Goal: Information Seeking & Learning: Learn about a topic

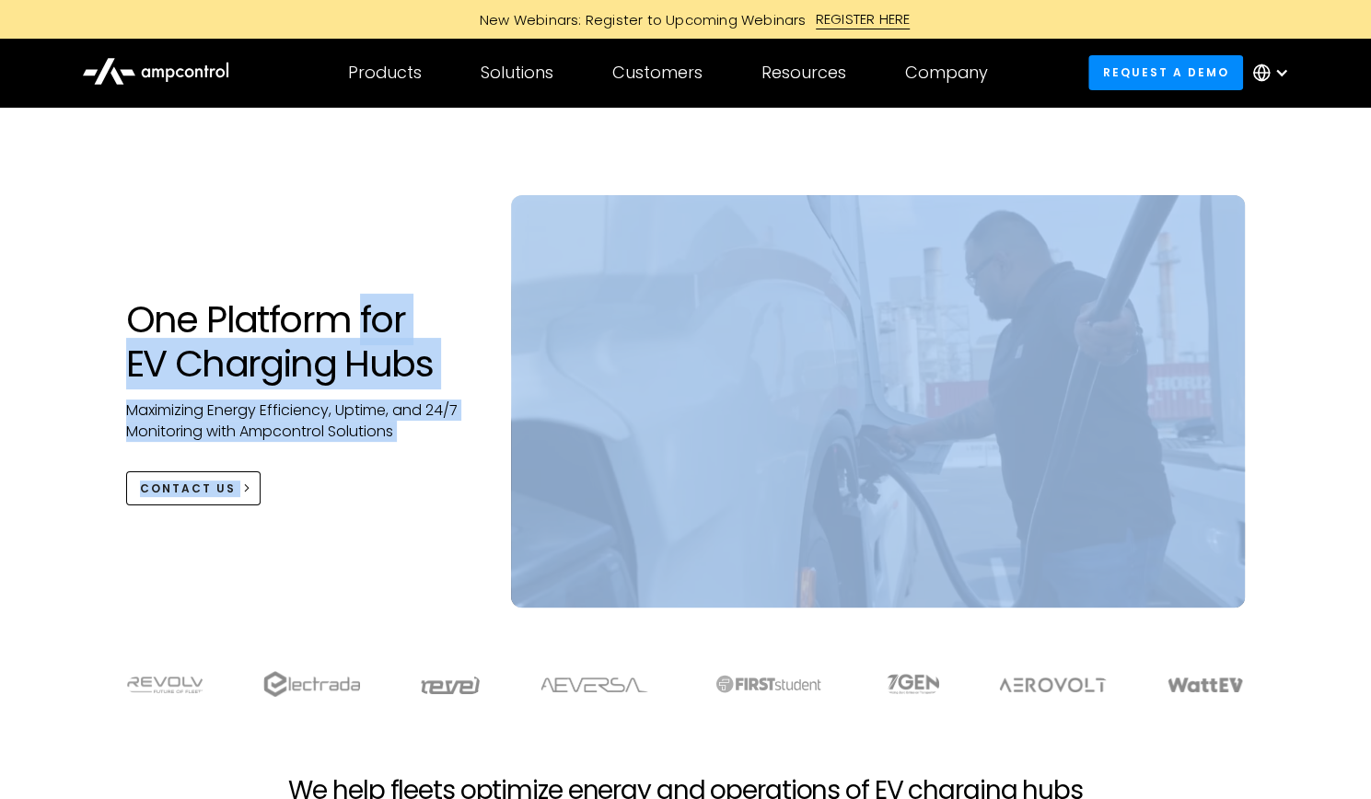
click at [470, 629] on div "One Platform for EV Charging Hubs Maximizing Energy Efficiency, Uptime, and 24/…" at bounding box center [686, 419] width 1156 height 449
click at [431, 483] on div "CONTACT US" at bounding box center [300, 488] width 349 height 34
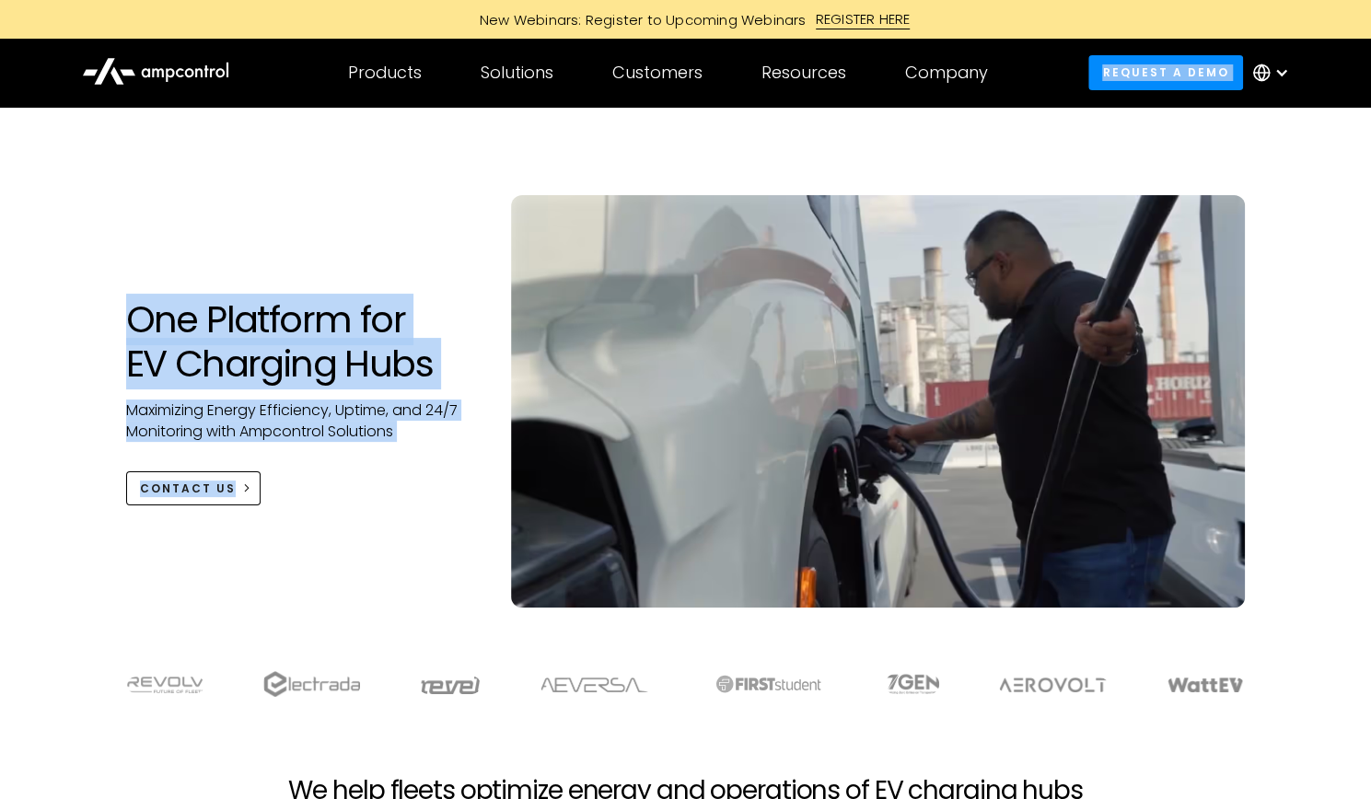
drag, startPoint x: 417, startPoint y: 417, endPoint x: 285, endPoint y: 90, distance: 352.4
click at [387, 165] on div at bounding box center [686, 136] width 1120 height 59
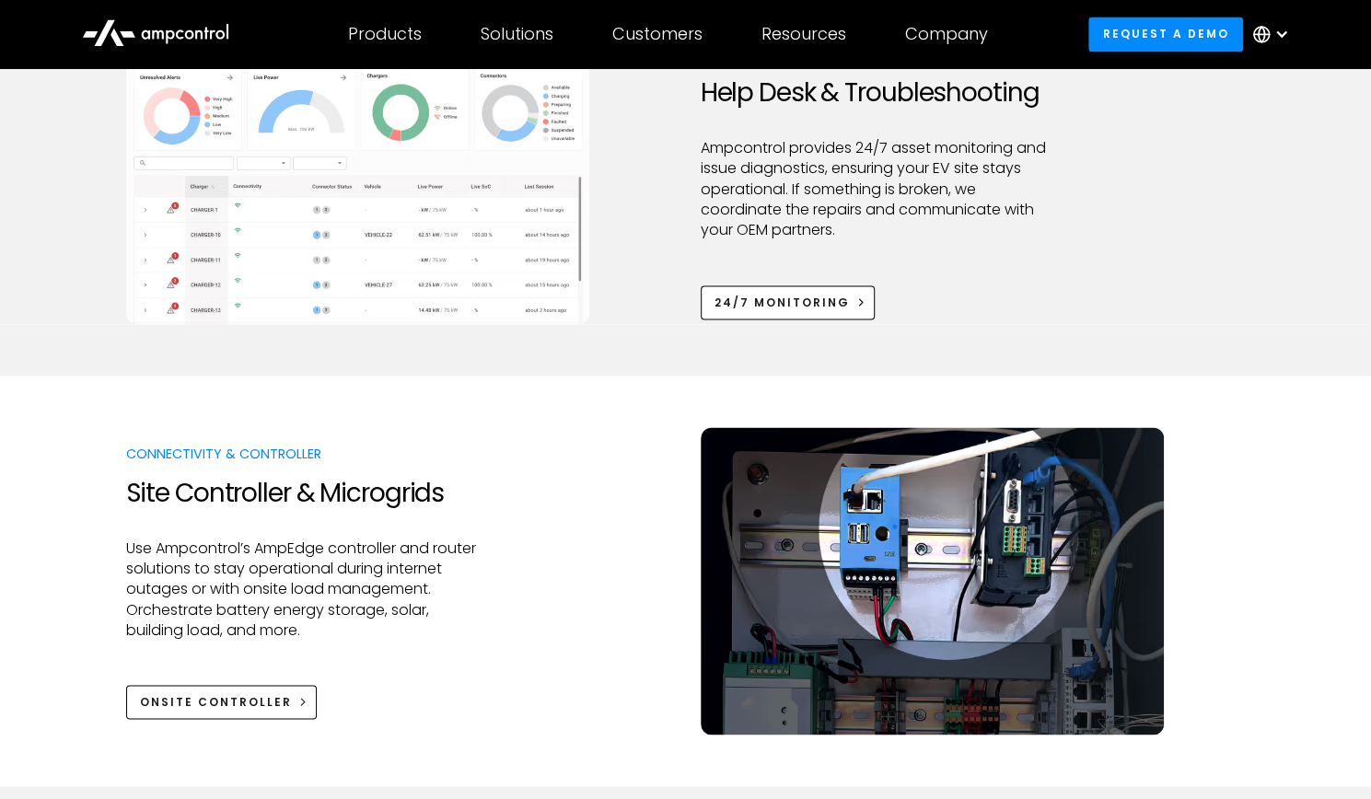
scroll to position [2302, 0]
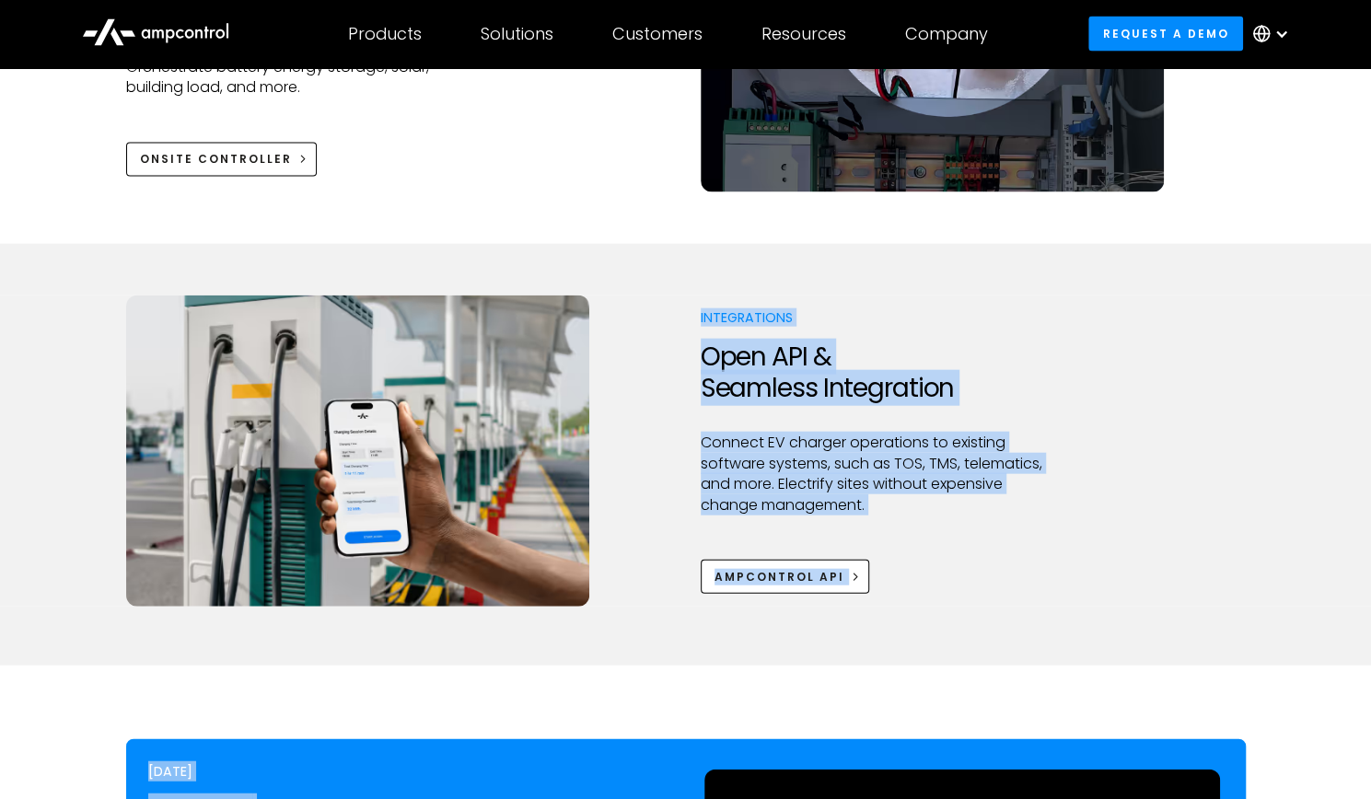
drag, startPoint x: 687, startPoint y: 326, endPoint x: 1022, endPoint y: 625, distance: 449.3
click at [1041, 575] on div "Integrations Open API & Seamless Integration Connect EV charger operations to e…" at bounding box center [878, 450] width 354 height 285
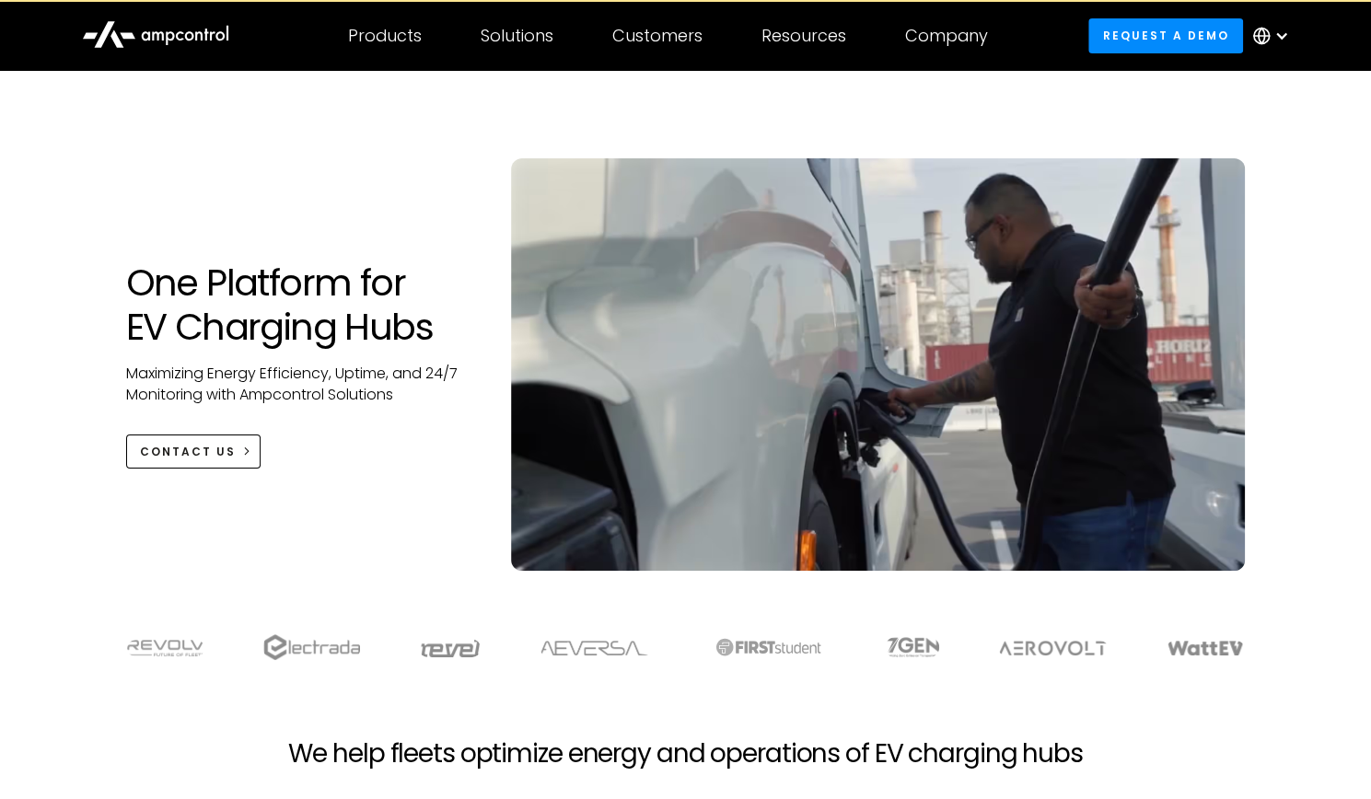
scroll to position [0, 0]
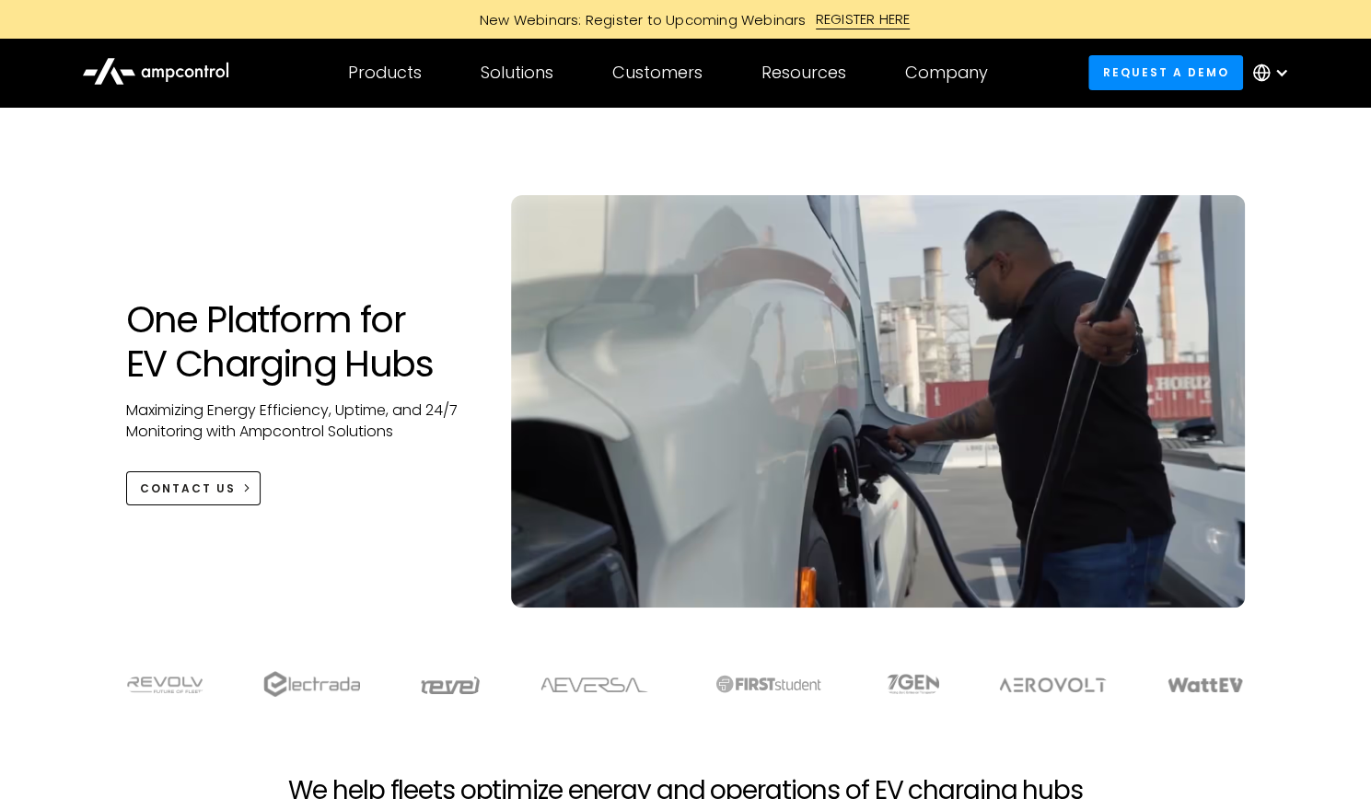
click at [336, 462] on div "One Platform for EV Charging Hubs Maximizing Energy Efficiency, Uptime, and 24/…" at bounding box center [301, 401] width 386 height 208
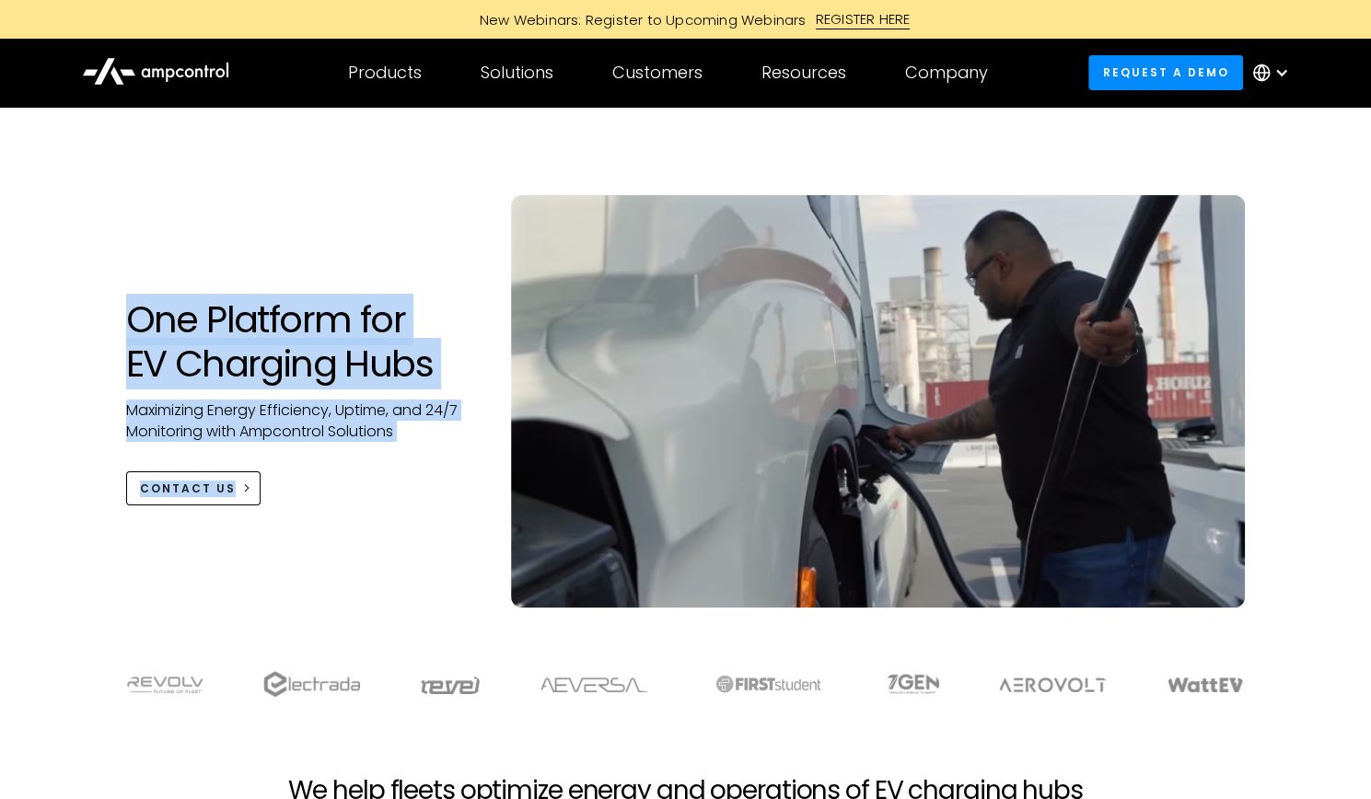
drag, startPoint x: 396, startPoint y: 491, endPoint x: 228, endPoint y: 132, distance: 396.3
click at [228, 132] on div "One Platform for EV Charging Hubs Maximizing Energy Efficiency, Uptime, and 24/…" at bounding box center [686, 376] width 1120 height 538
click at [407, 237] on div "One Platform for EV Charging Hubs Maximizing Energy Efficiency, Uptime, and 24/…" at bounding box center [686, 419] width 1156 height 449
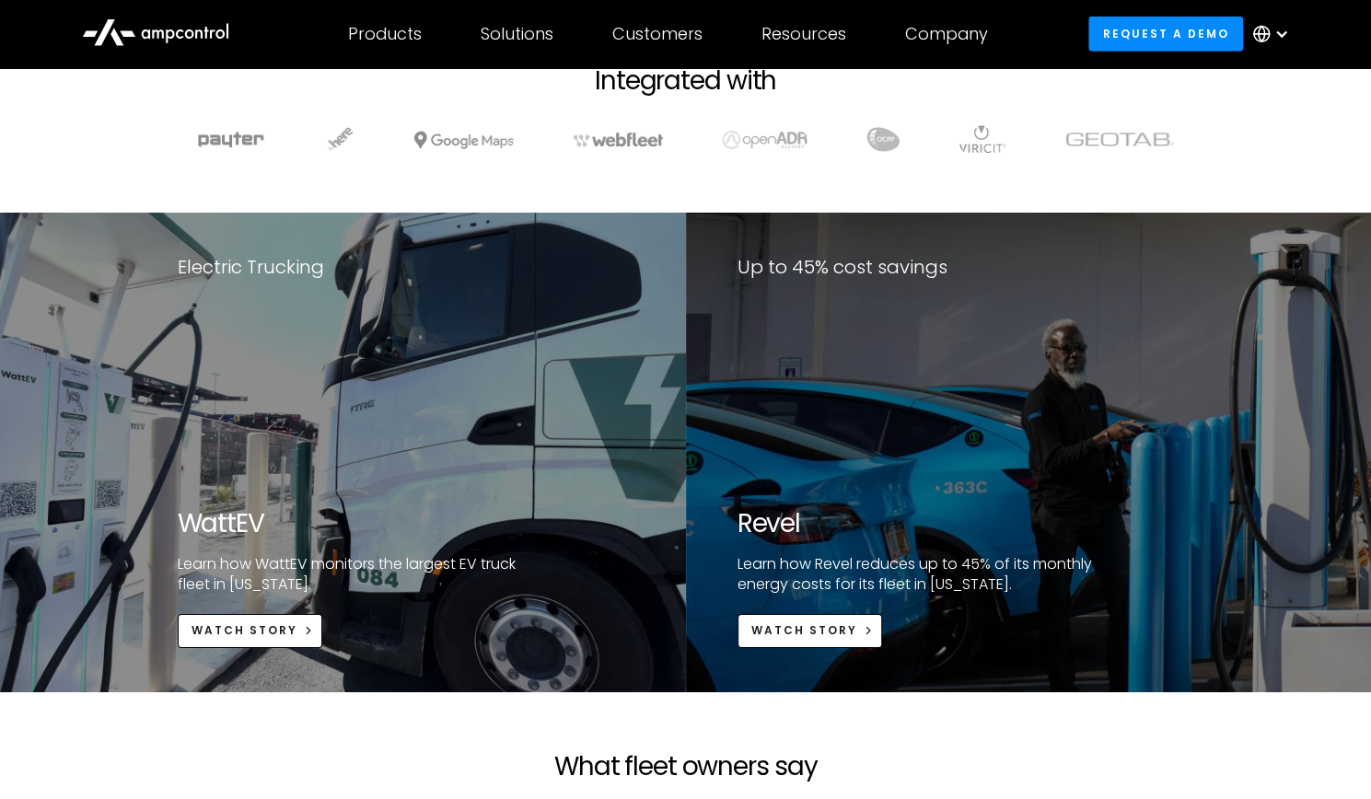
scroll to position [3499, 0]
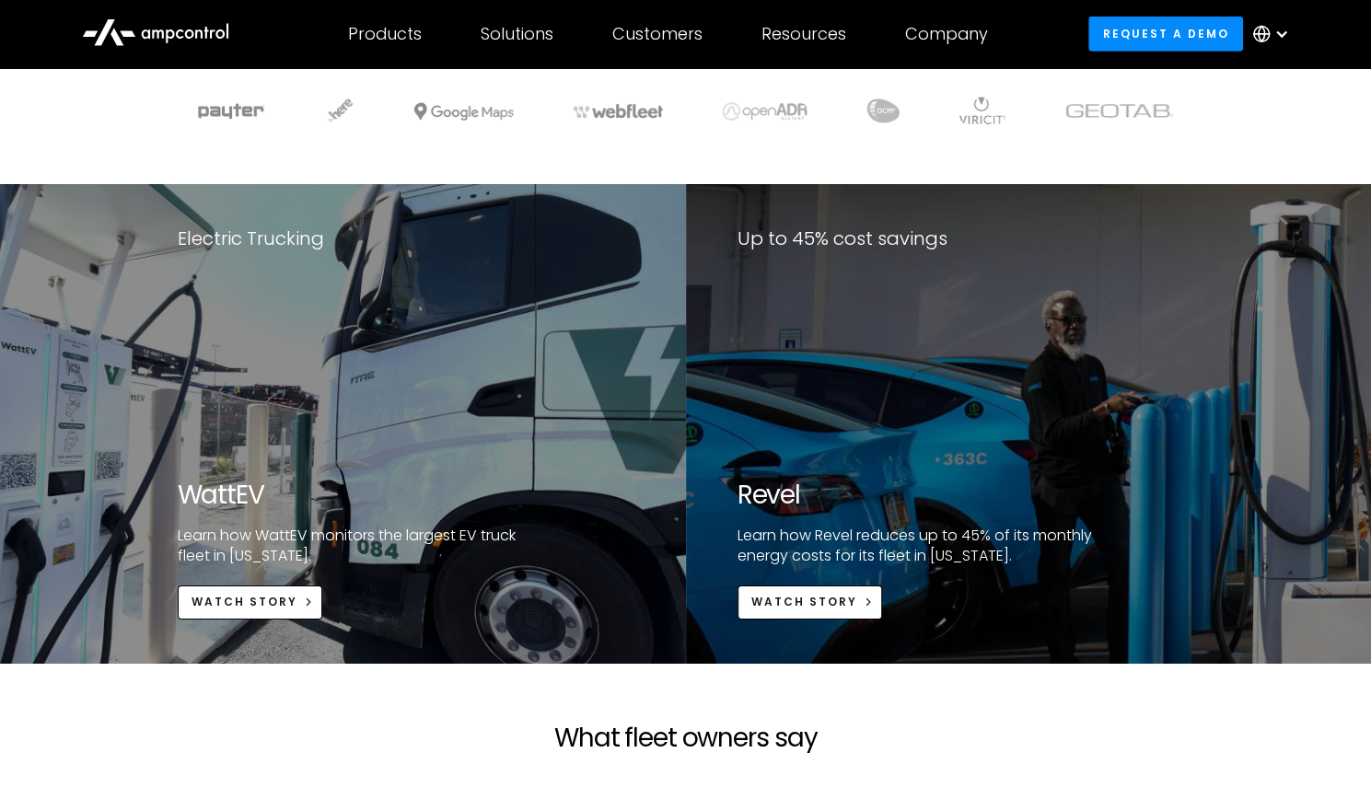
click at [935, 548] on p "Learn how Revel reduces up to 45% of its monthly energy costs for its fleet in …" at bounding box center [920, 546] width 366 height 41
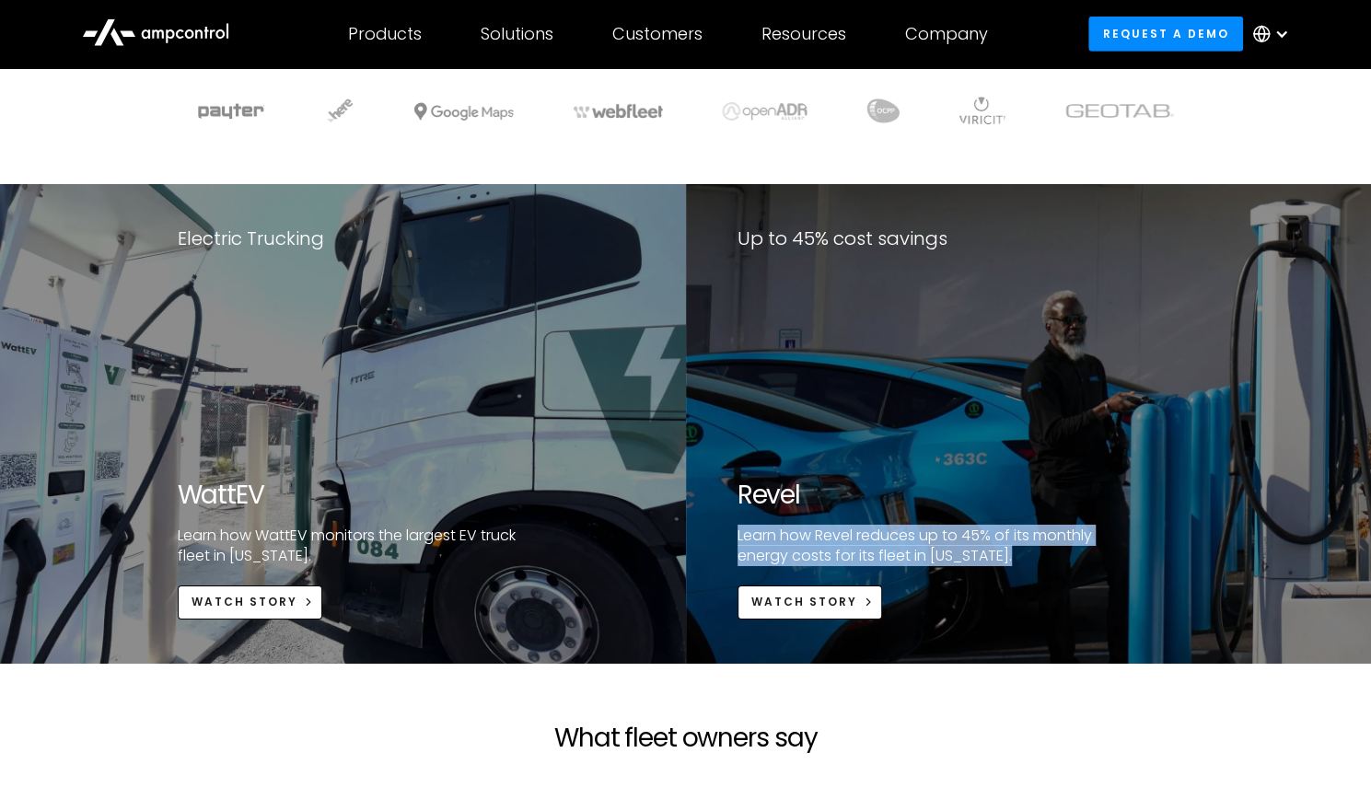
click at [935, 548] on p "Learn how Revel reduces up to 45% of its monthly energy costs for its fleet in …" at bounding box center [920, 546] width 366 height 41
click at [1063, 559] on p "Learn how Revel reduces up to 45% of its monthly energy costs for its fleet in …" at bounding box center [920, 546] width 366 height 41
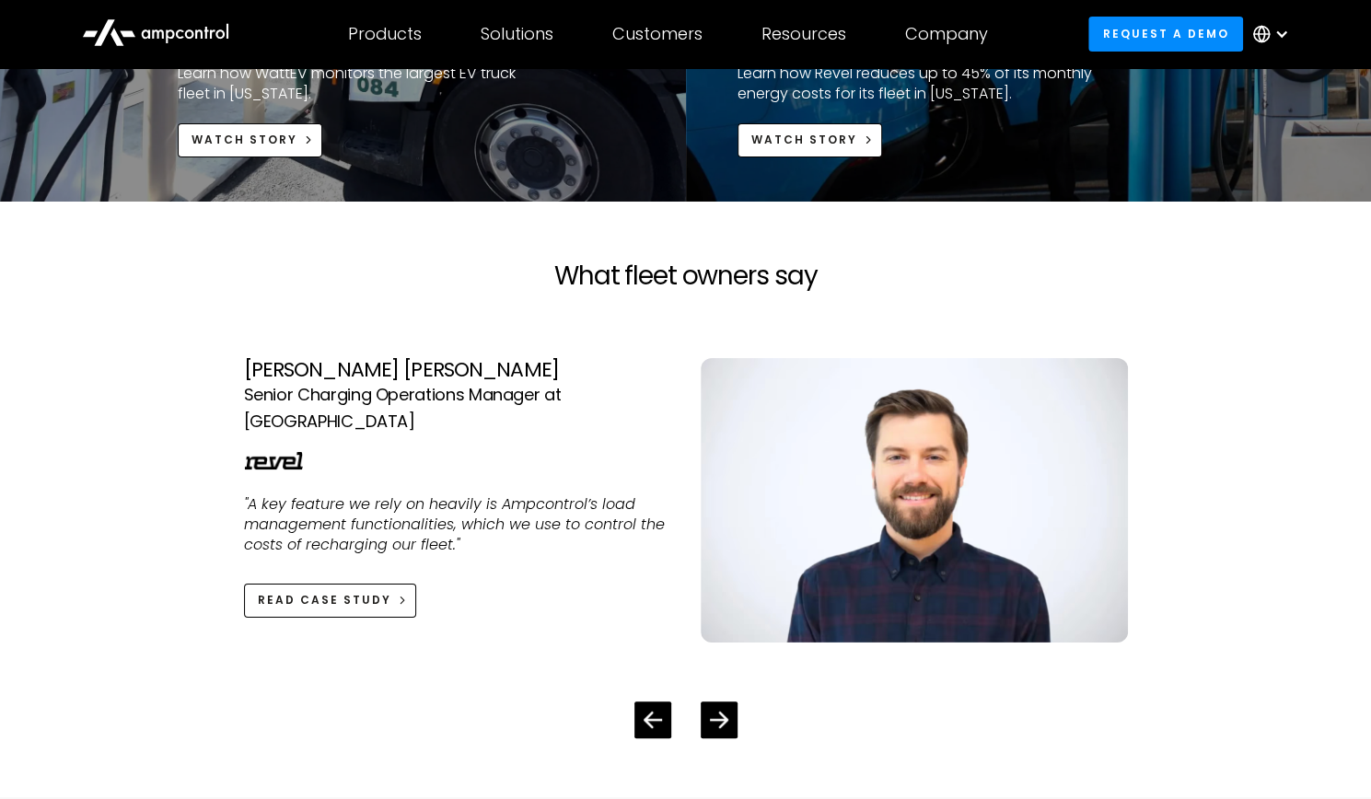
scroll to position [4051, 0]
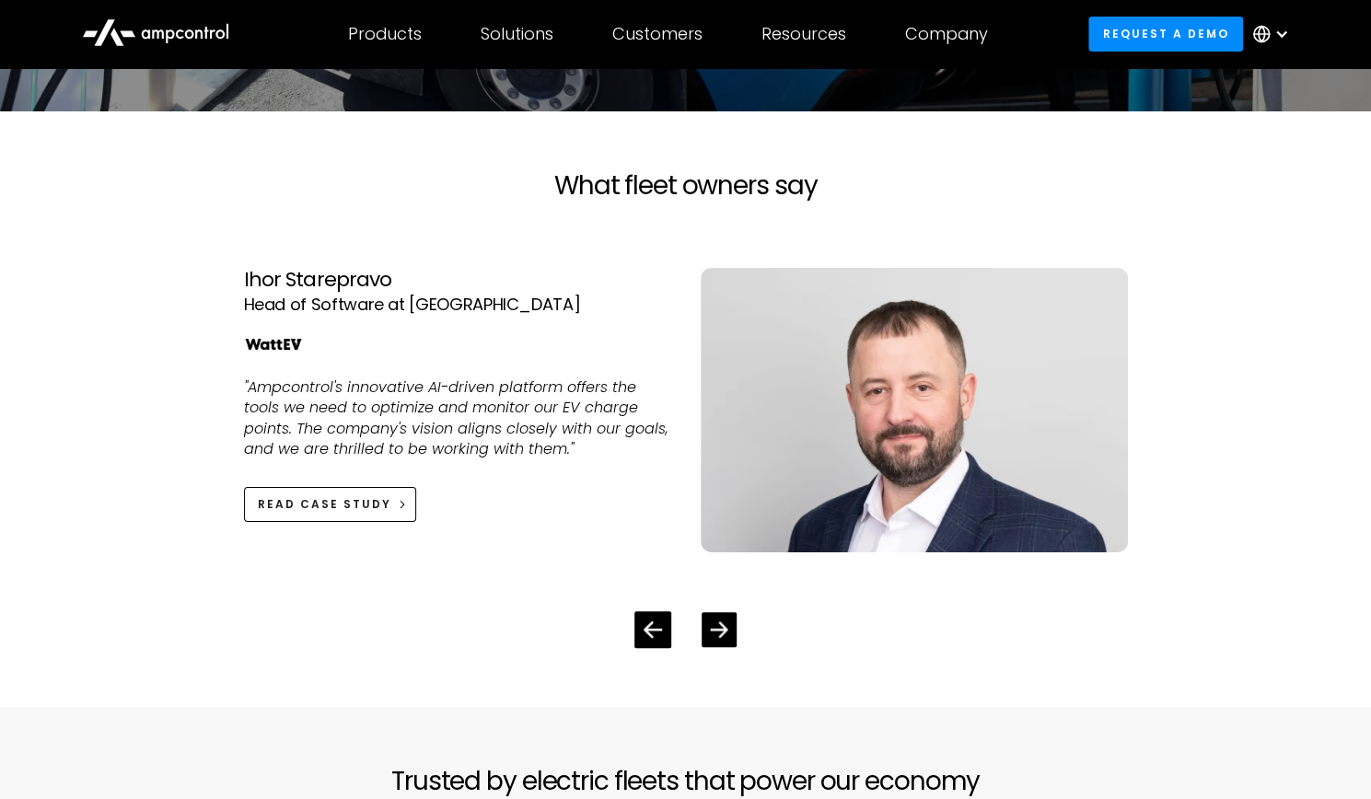
click at [718, 626] on icon "Next slide" at bounding box center [718, 629] width 17 height 17
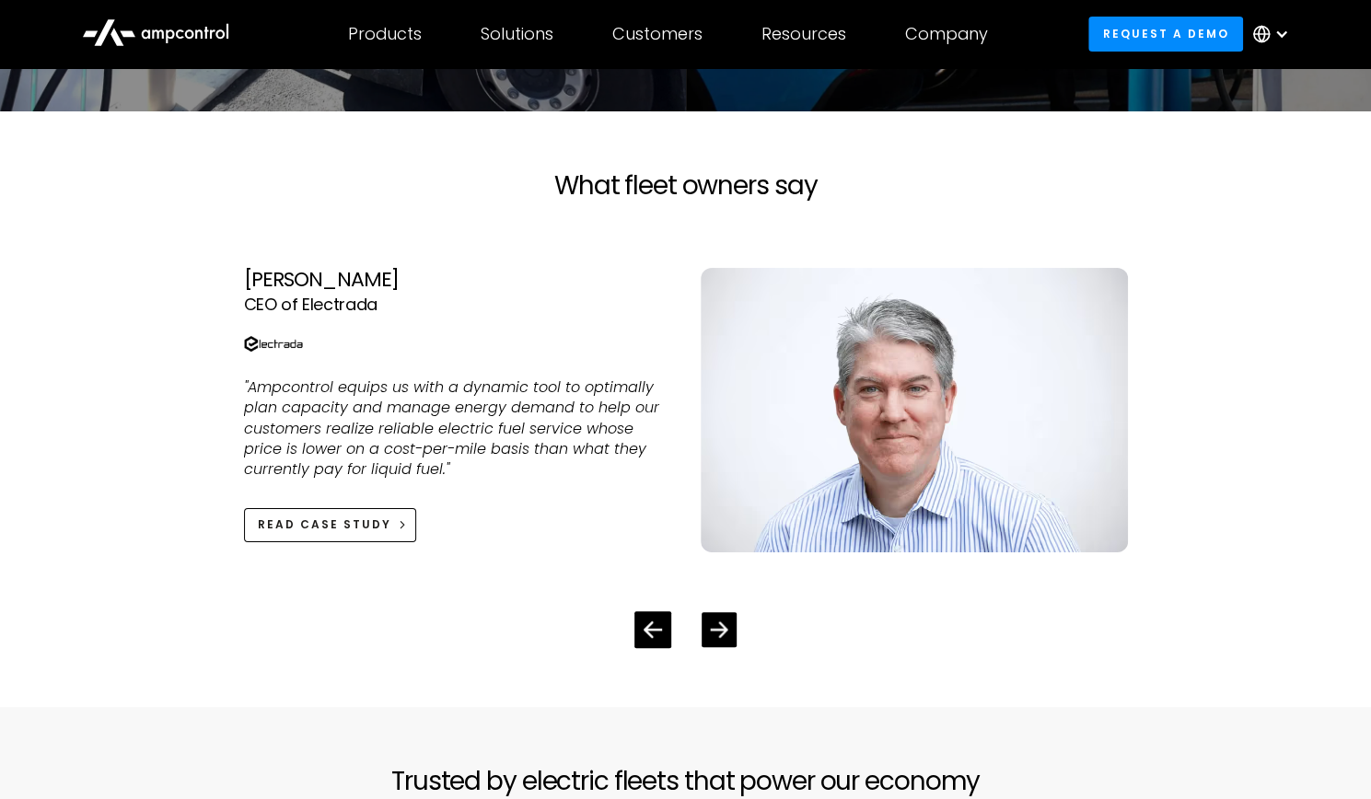
click at [718, 626] on icon "Next slide" at bounding box center [718, 629] width 17 height 17
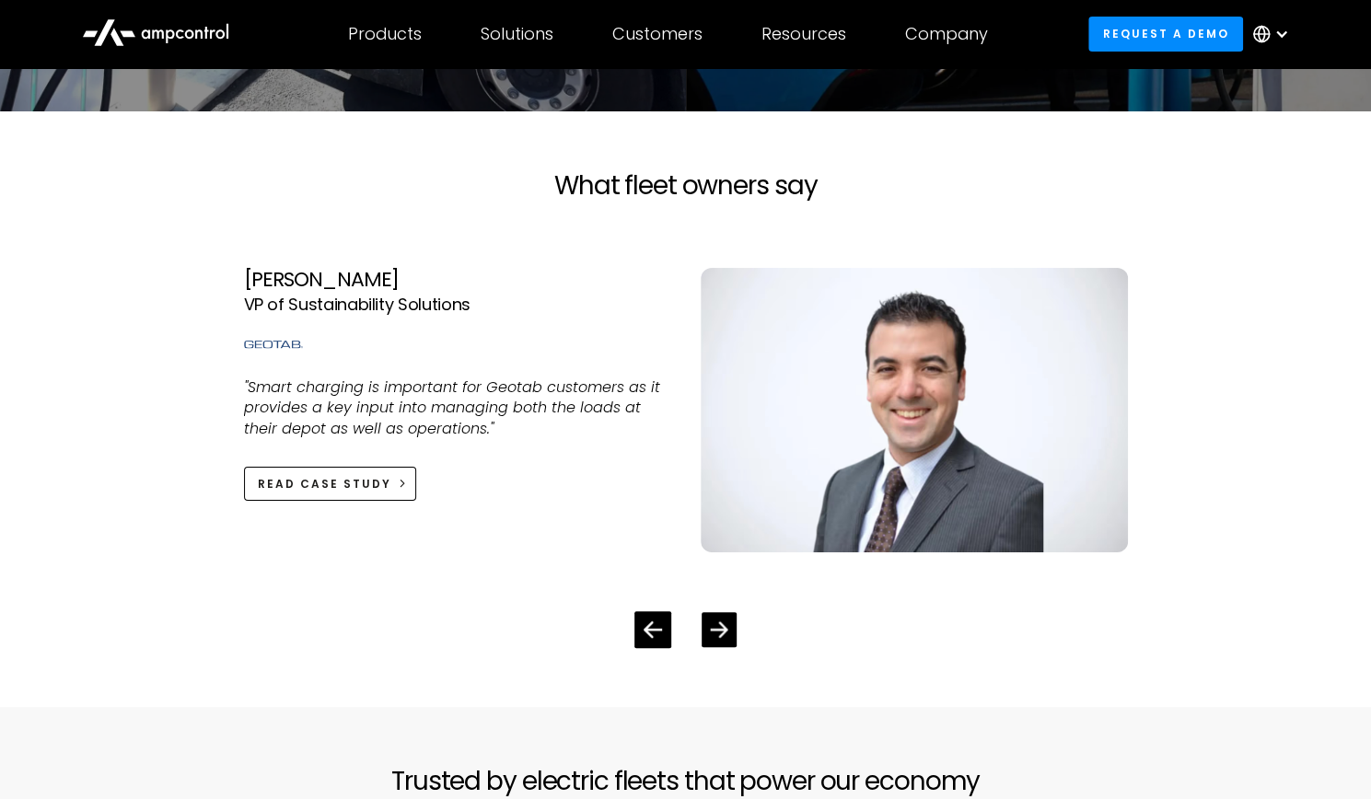
click at [729, 629] on div "Next slide" at bounding box center [719, 629] width 35 height 35
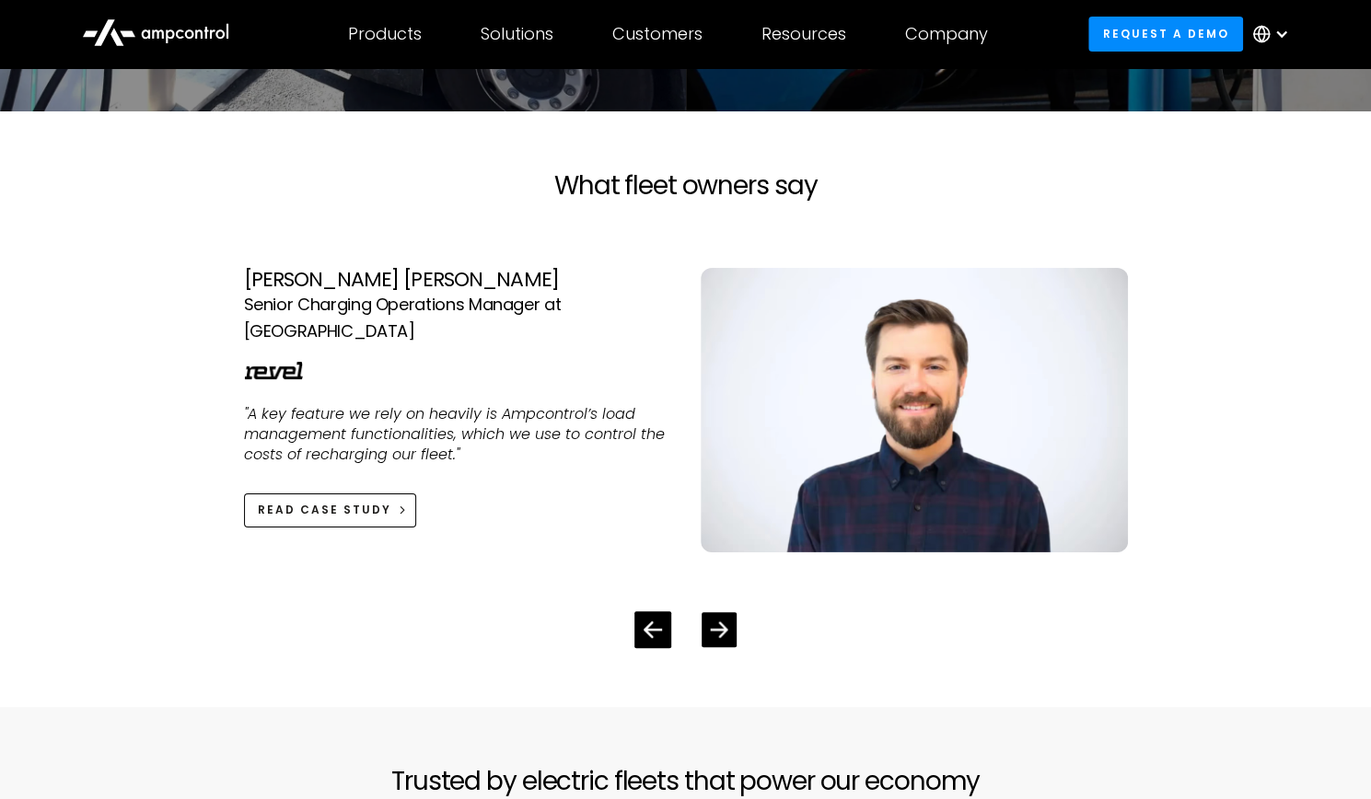
click at [727, 630] on div "Next slide" at bounding box center [719, 629] width 35 height 35
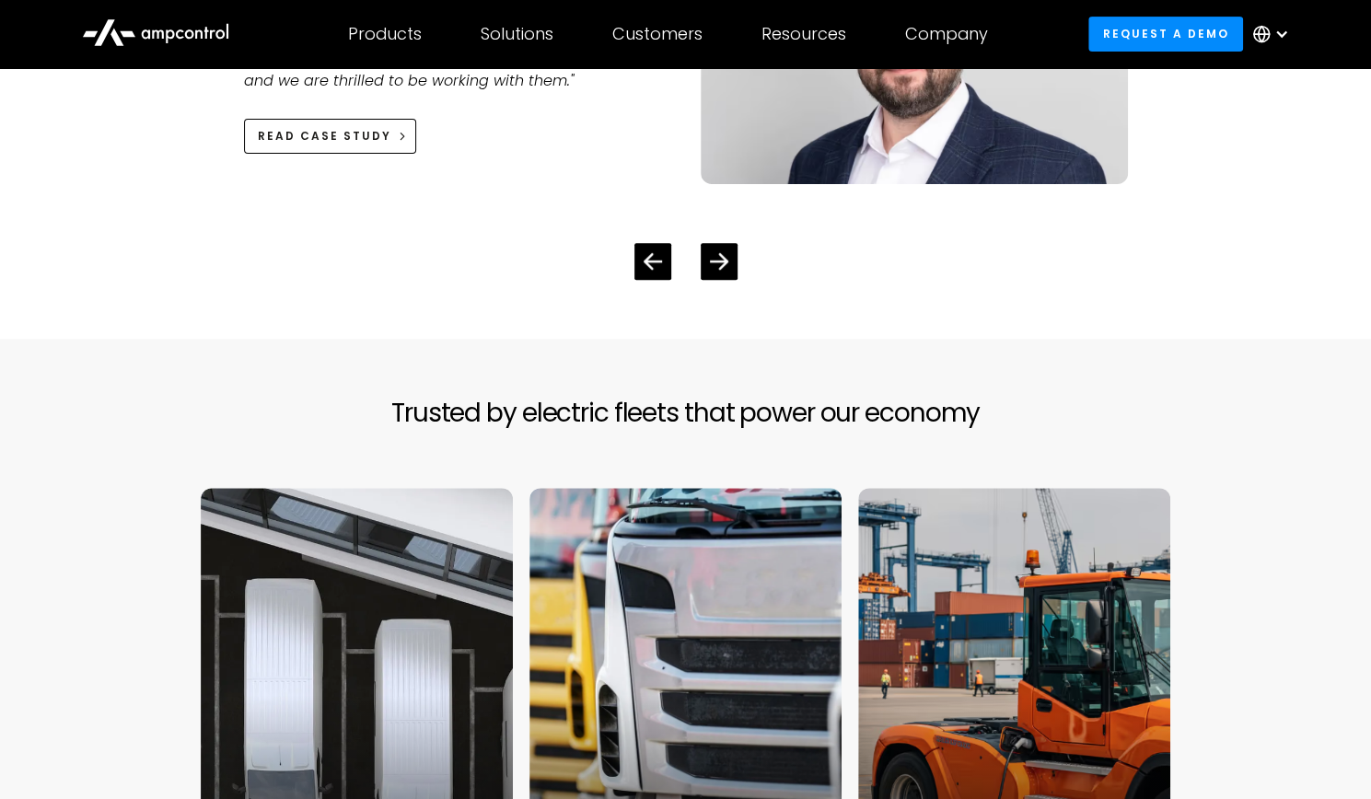
scroll to position [4880, 0]
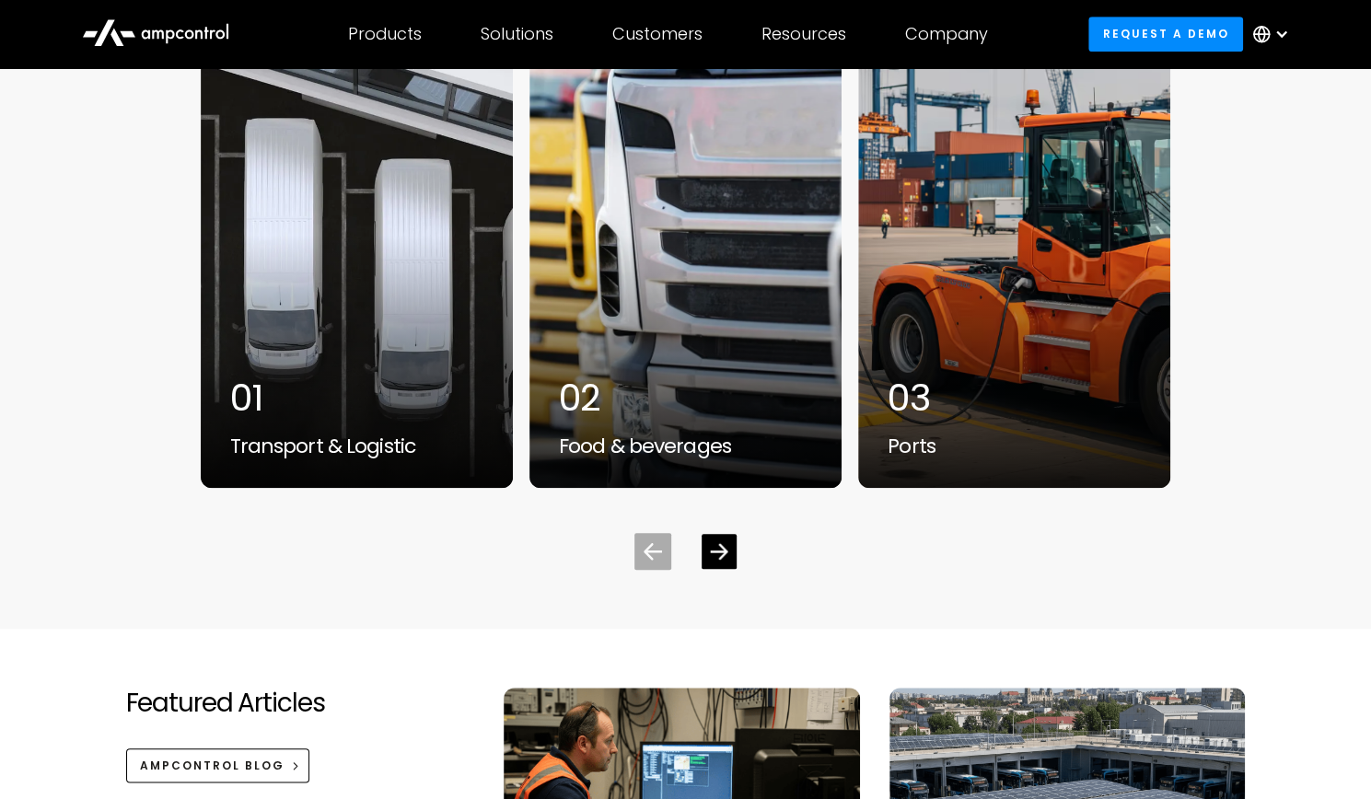
click at [714, 548] on icon "Next slide" at bounding box center [718, 551] width 17 height 17
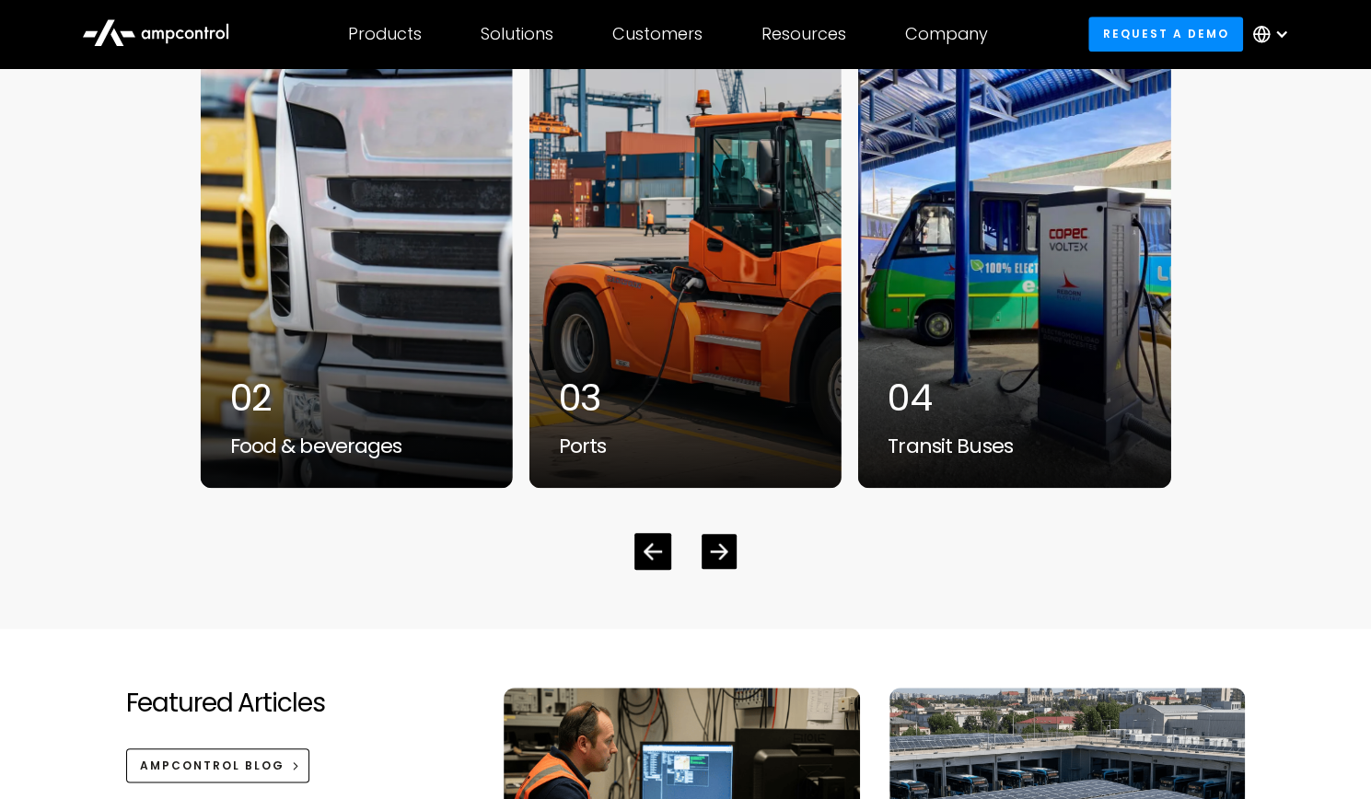
click at [714, 548] on icon "Next slide" at bounding box center [718, 551] width 17 height 17
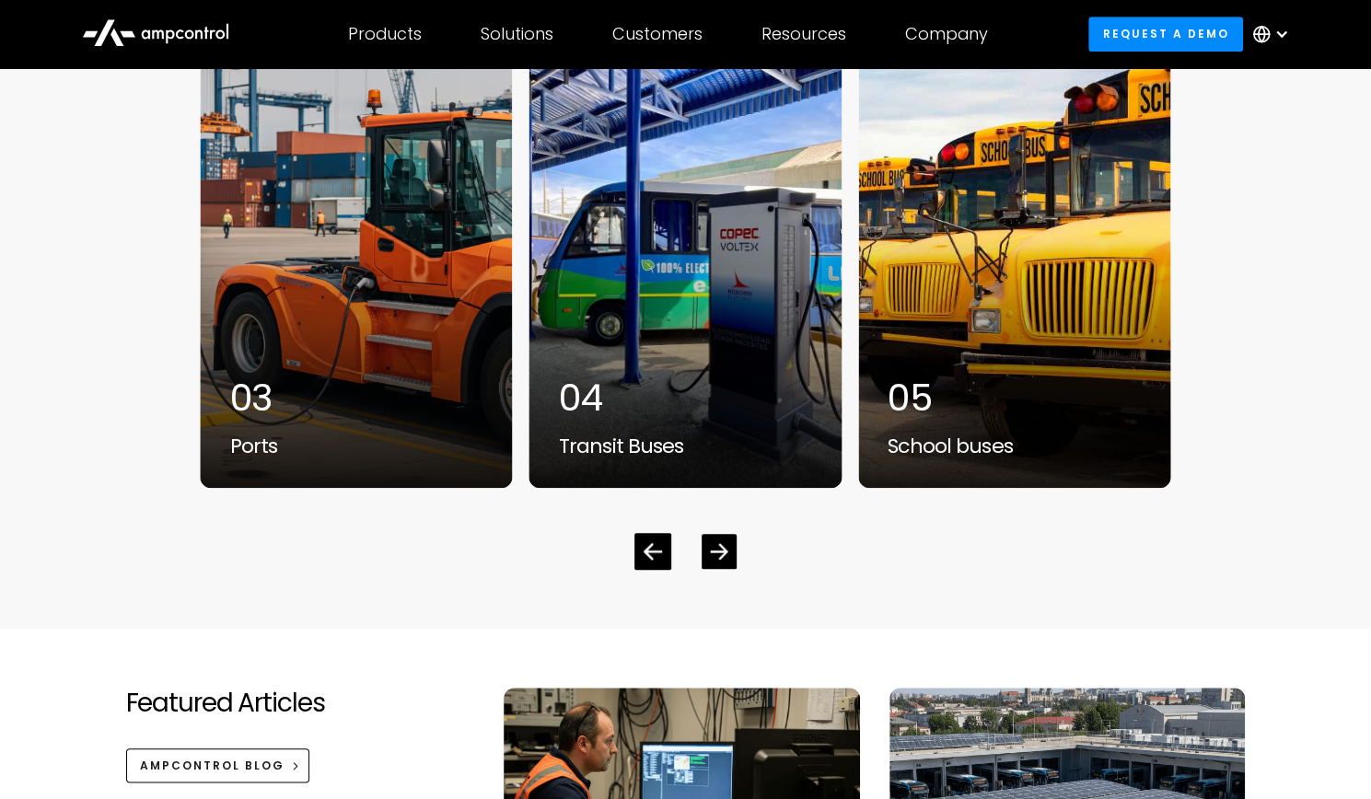
click at [714, 548] on icon "Next slide" at bounding box center [718, 551] width 17 height 17
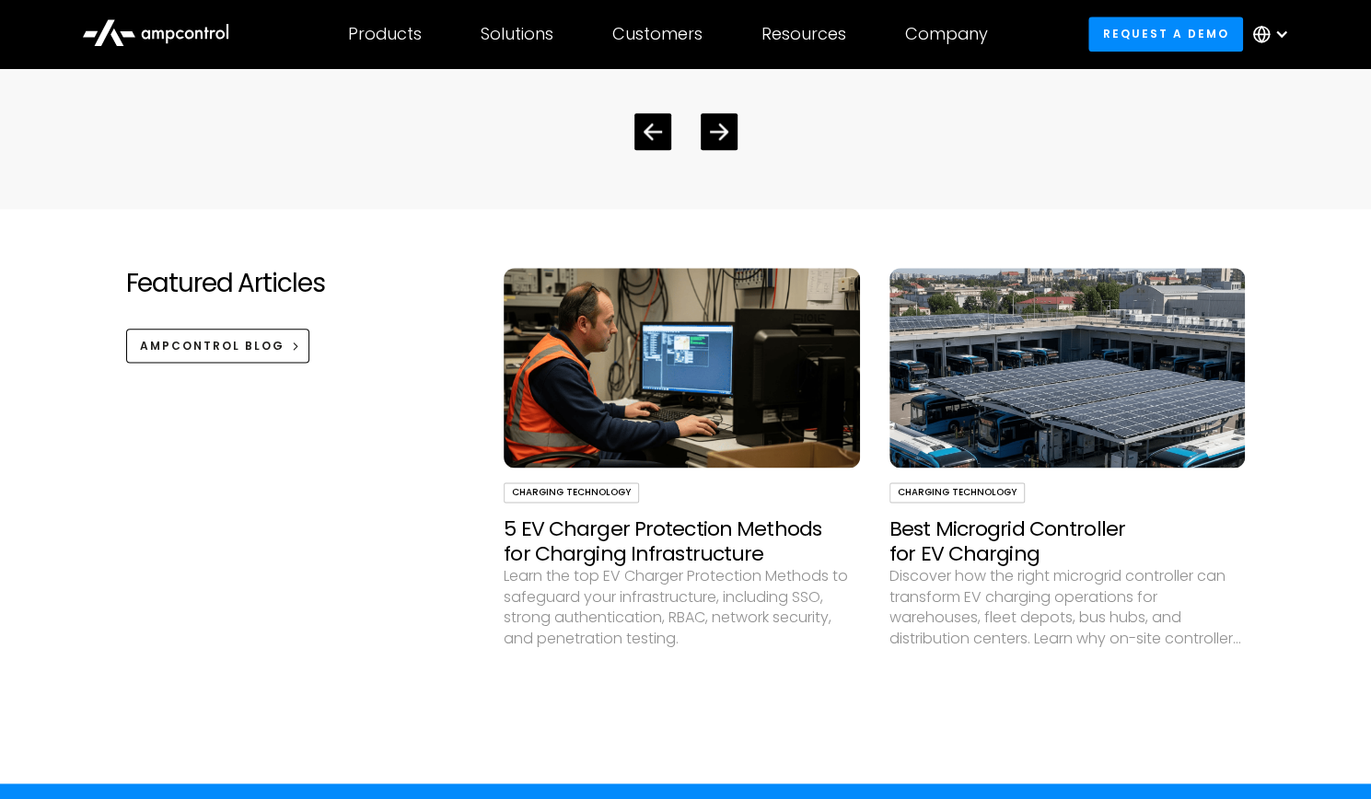
scroll to position [5340, 0]
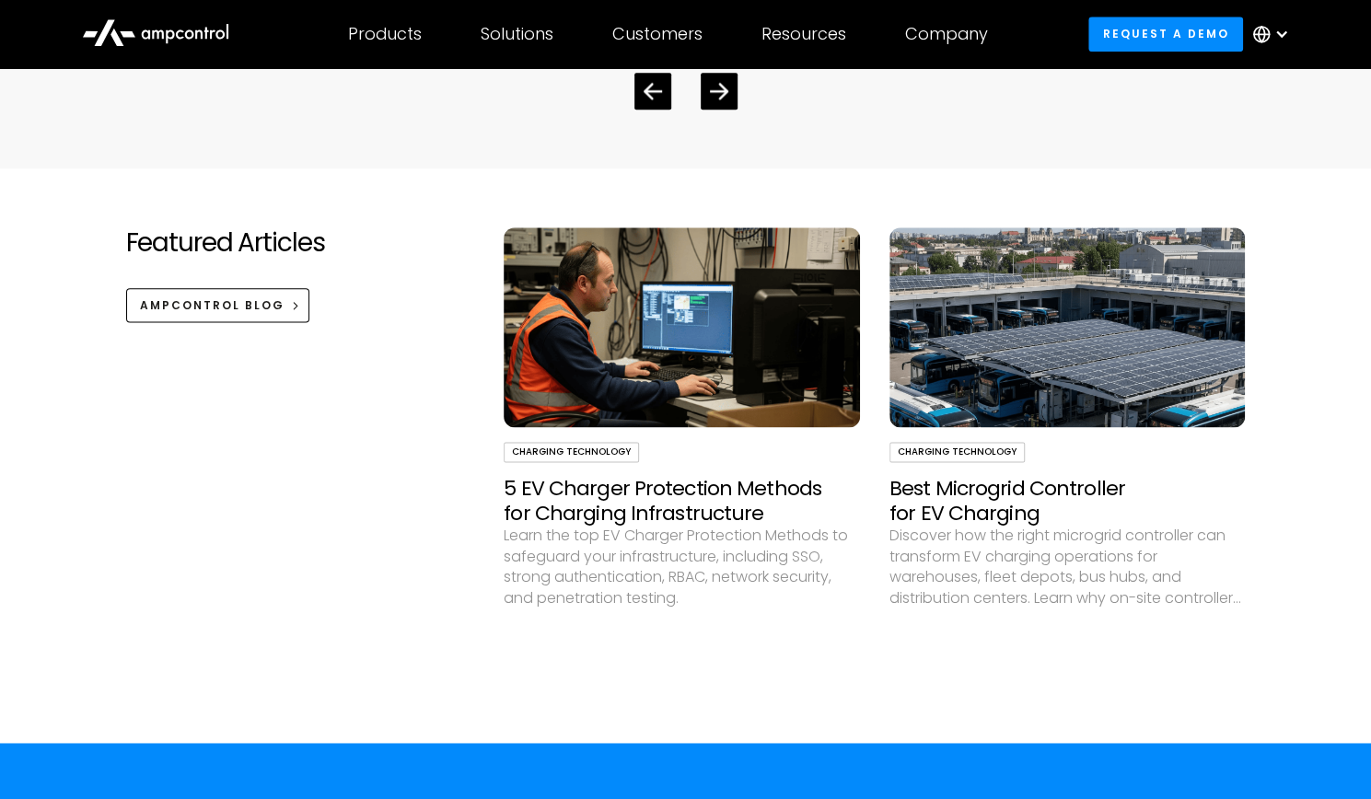
click at [987, 522] on h3 "Best Microgrid Controller for EV Charging" at bounding box center [1067, 501] width 356 height 49
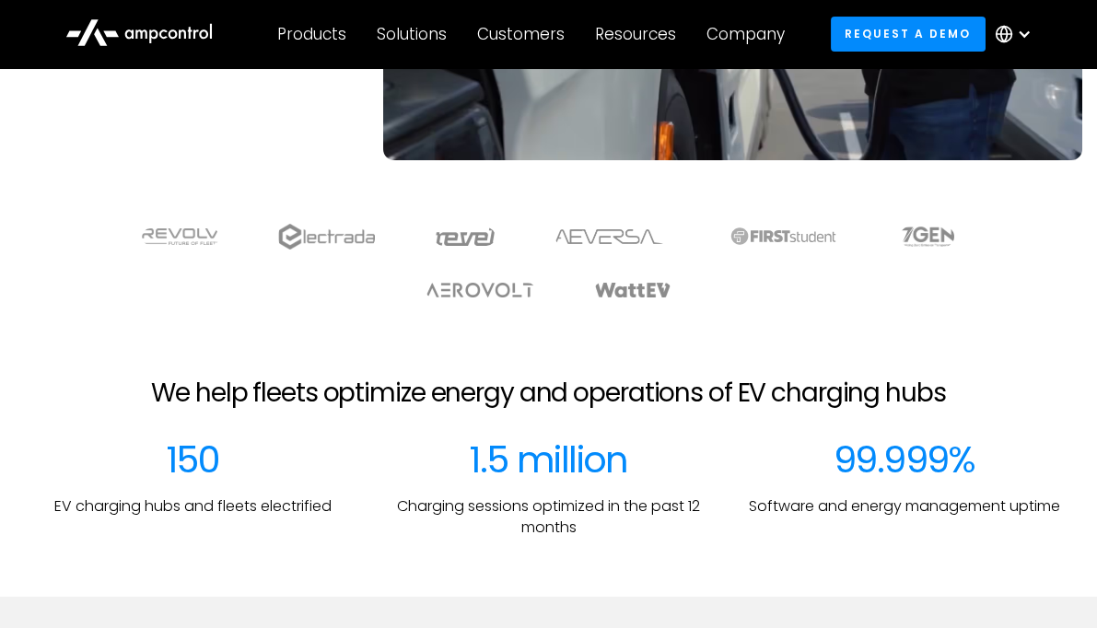
scroll to position [516, 0]
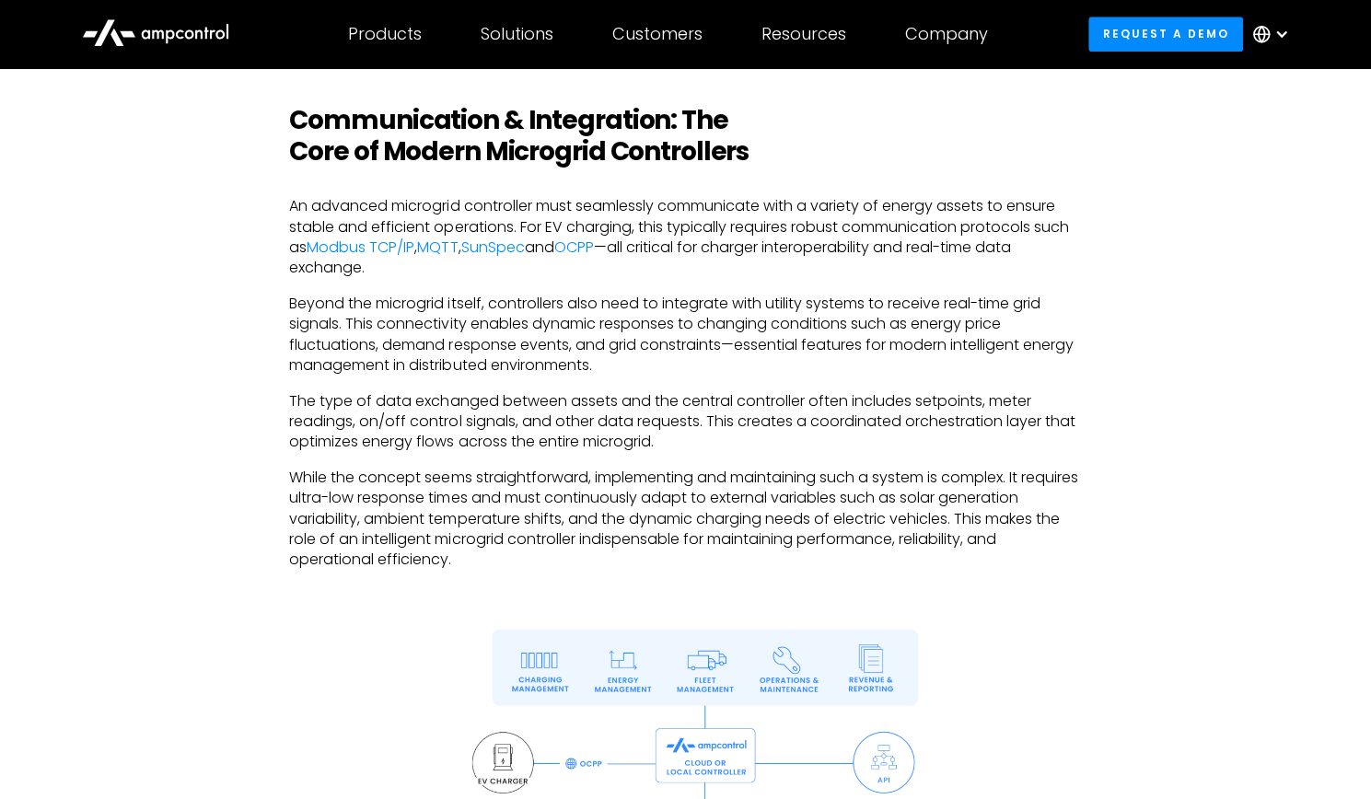
scroll to position [1105, 0]
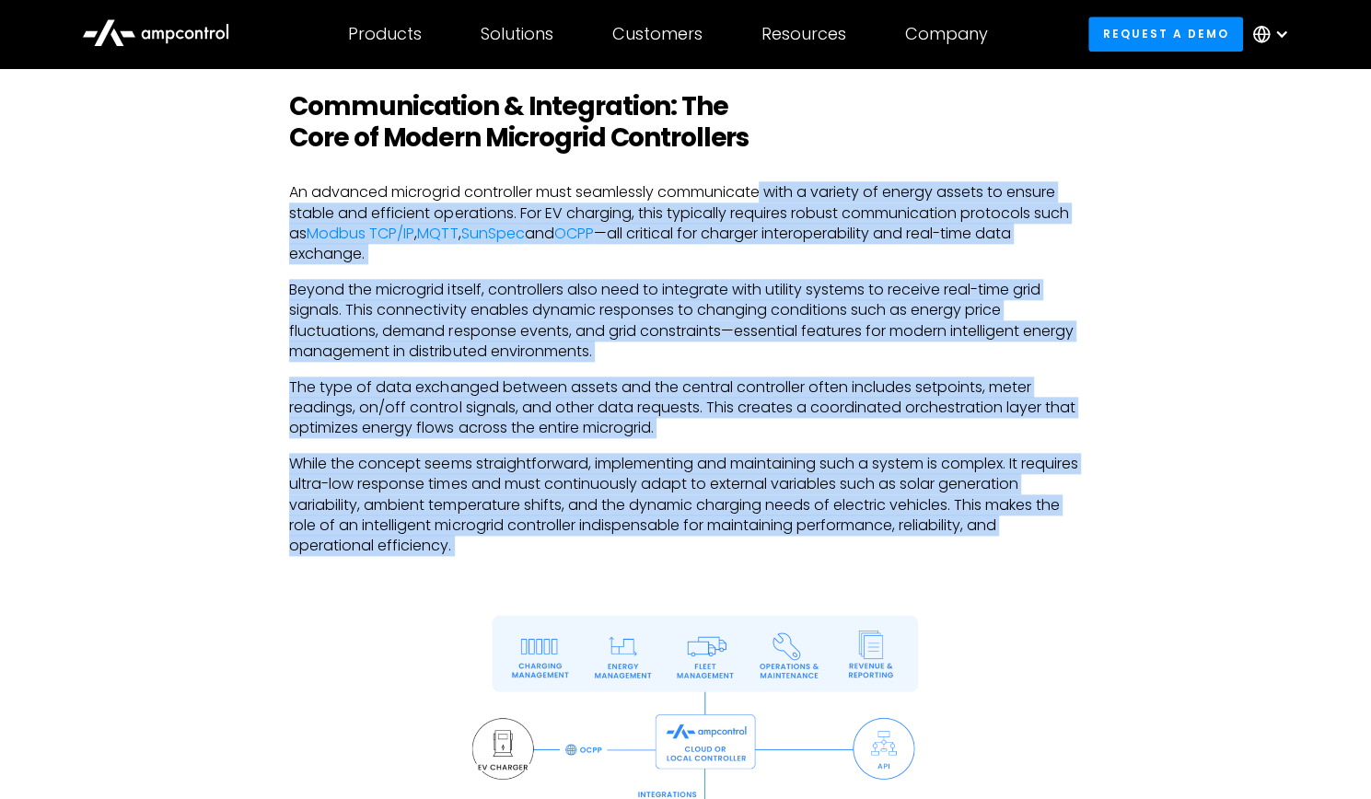
drag, startPoint x: 849, startPoint y: 340, endPoint x: 1016, endPoint y: 568, distance: 282.7
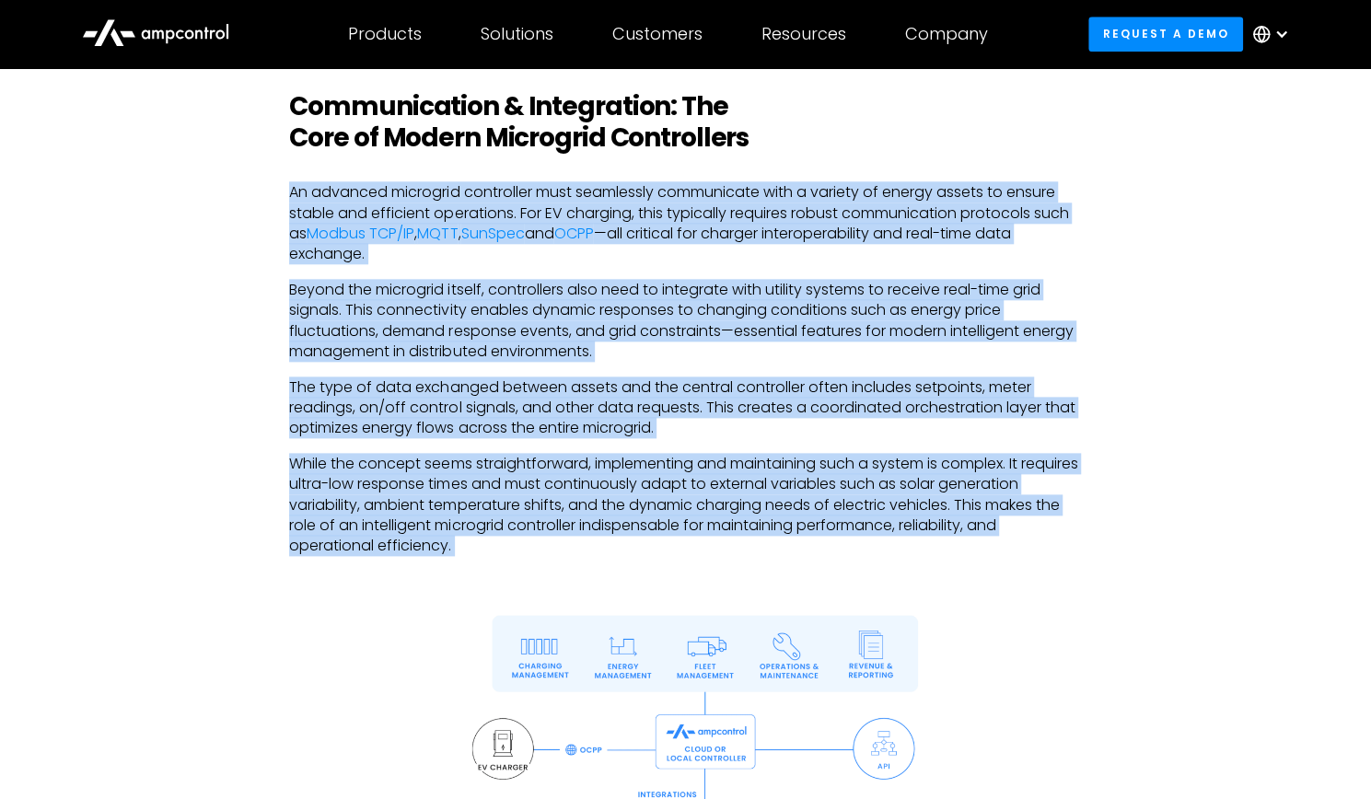
drag, startPoint x: 1057, startPoint y: 588, endPoint x: 888, endPoint y: 127, distance: 491.1
click at [888, 127] on h2 "Communication & Integration: The Core of Modern Microgrid Controllers" at bounding box center [685, 122] width 792 height 62
drag, startPoint x: 898, startPoint y: 166, endPoint x: 1051, endPoint y: 564, distance: 427.3
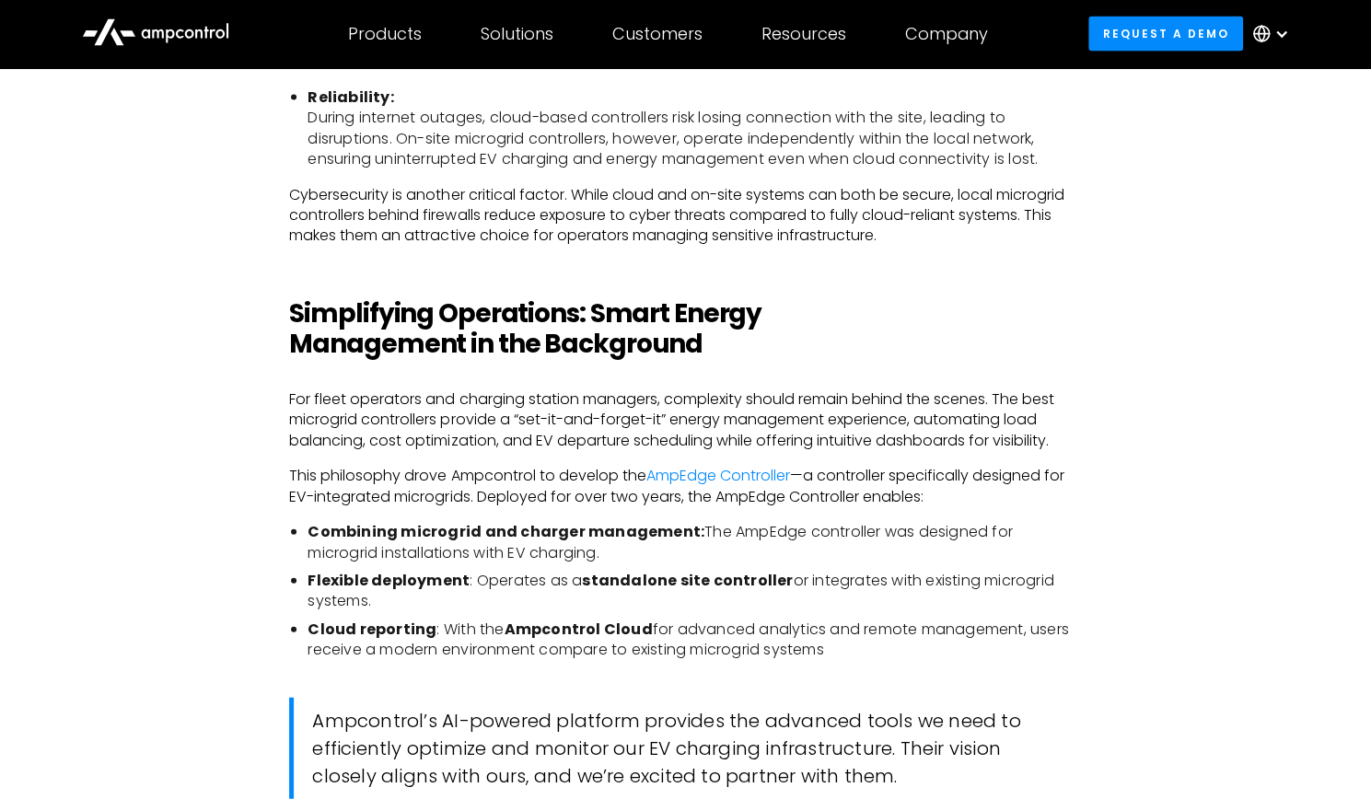
scroll to position [2302, 0]
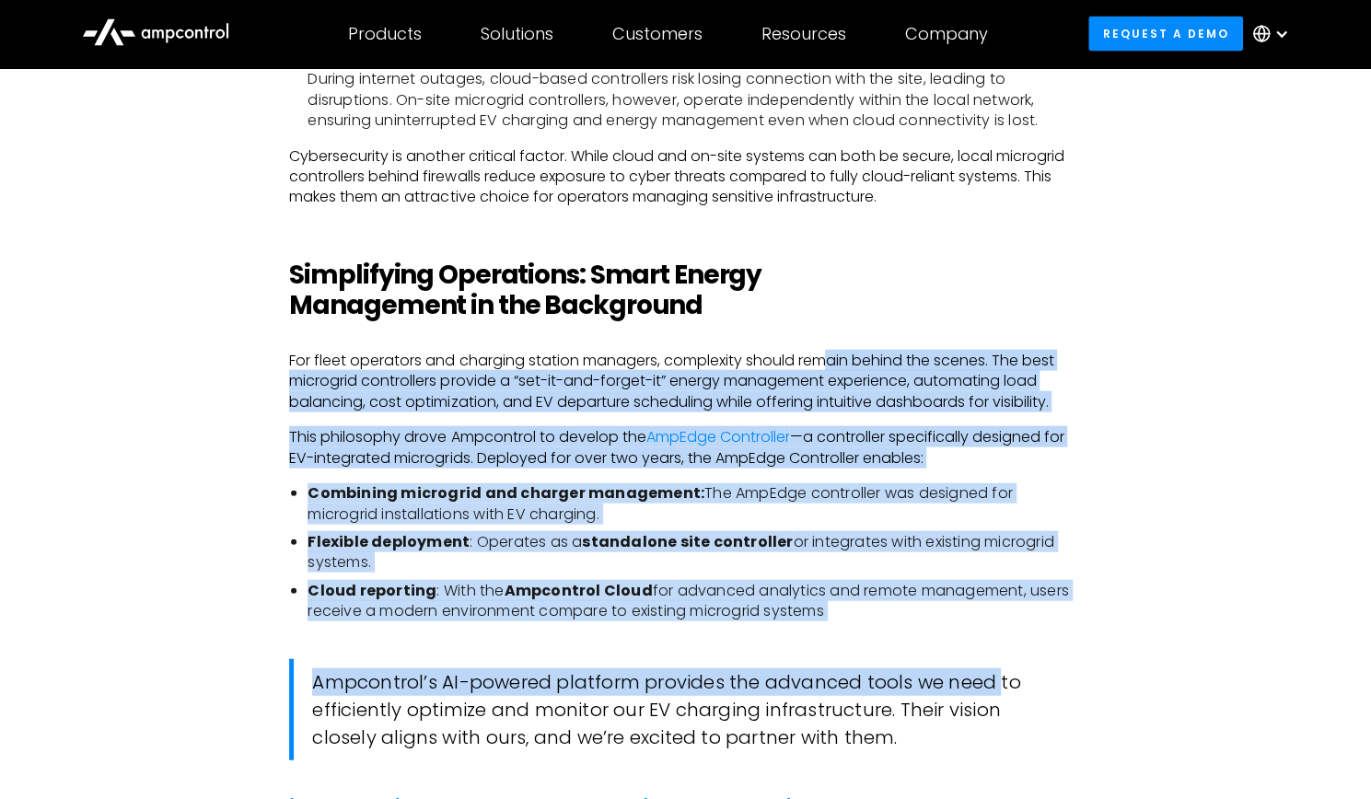
drag, startPoint x: 842, startPoint y: 336, endPoint x: 996, endPoint y: 633, distance: 335.2
click at [967, 607] on li "Cloud reporting : With the Ampcontrol Cloud for advanced analytics and remote m…" at bounding box center [694, 601] width 773 height 41
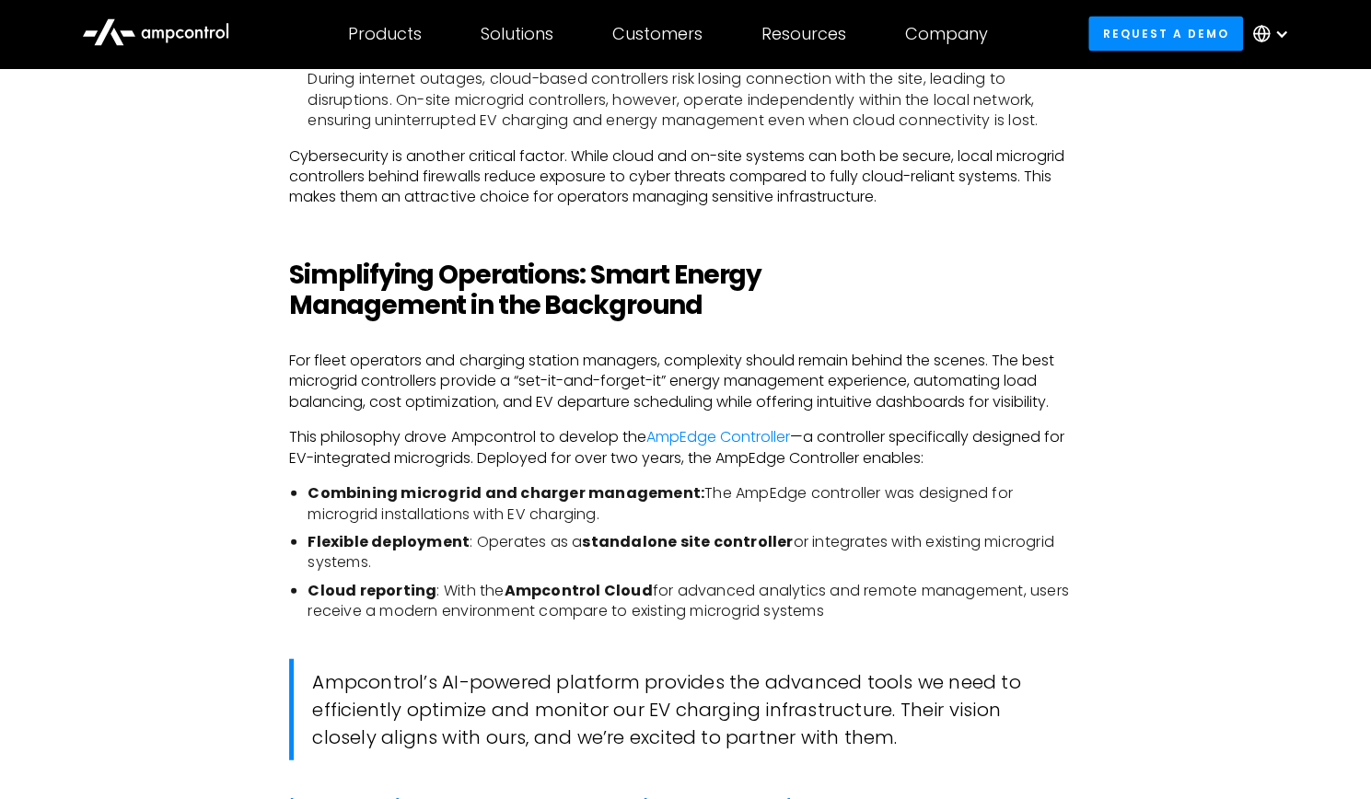
click at [862, 493] on li "Combining microgrid and charger management: The AmpEdge controller was designed…" at bounding box center [694, 503] width 773 height 41
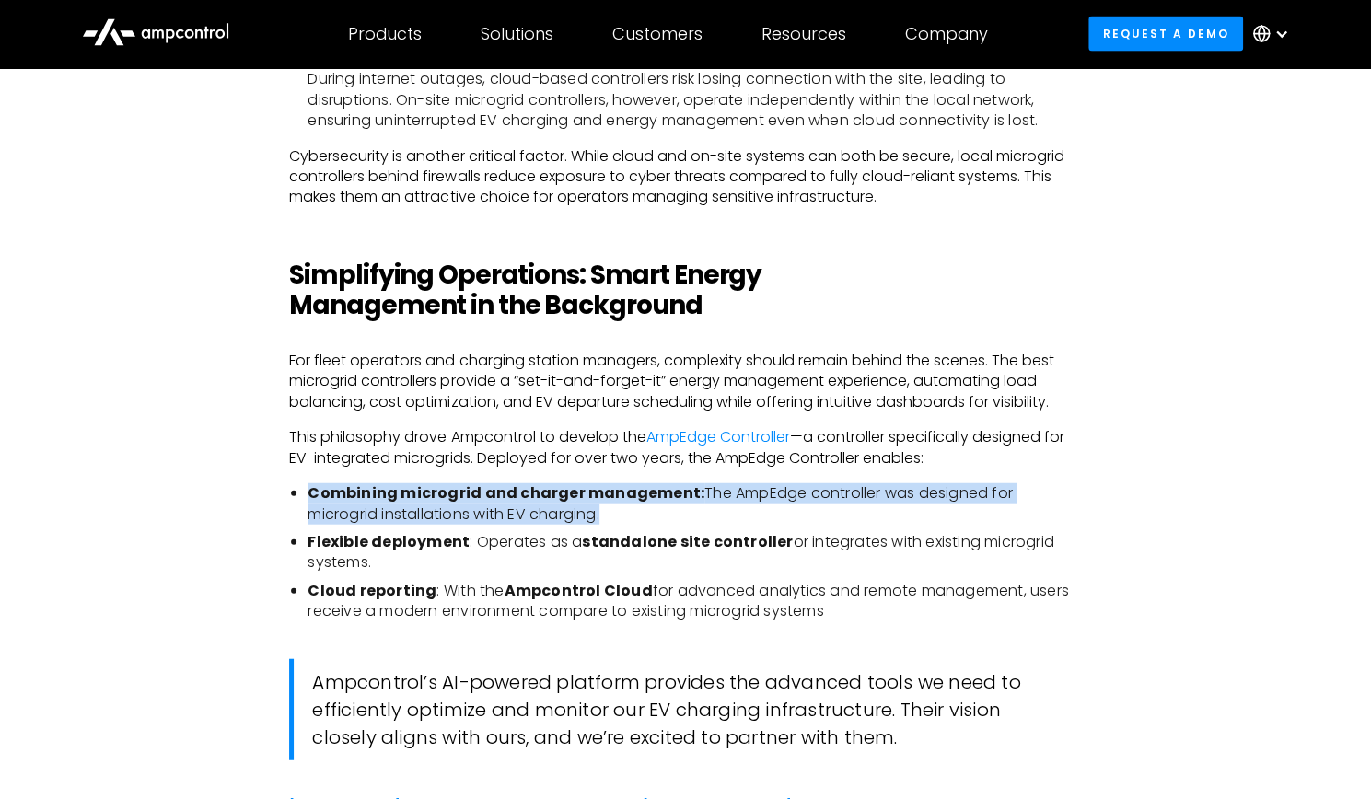
click at [862, 493] on li "Combining microgrid and charger management: The AmpEdge controller was designed…" at bounding box center [694, 503] width 773 height 41
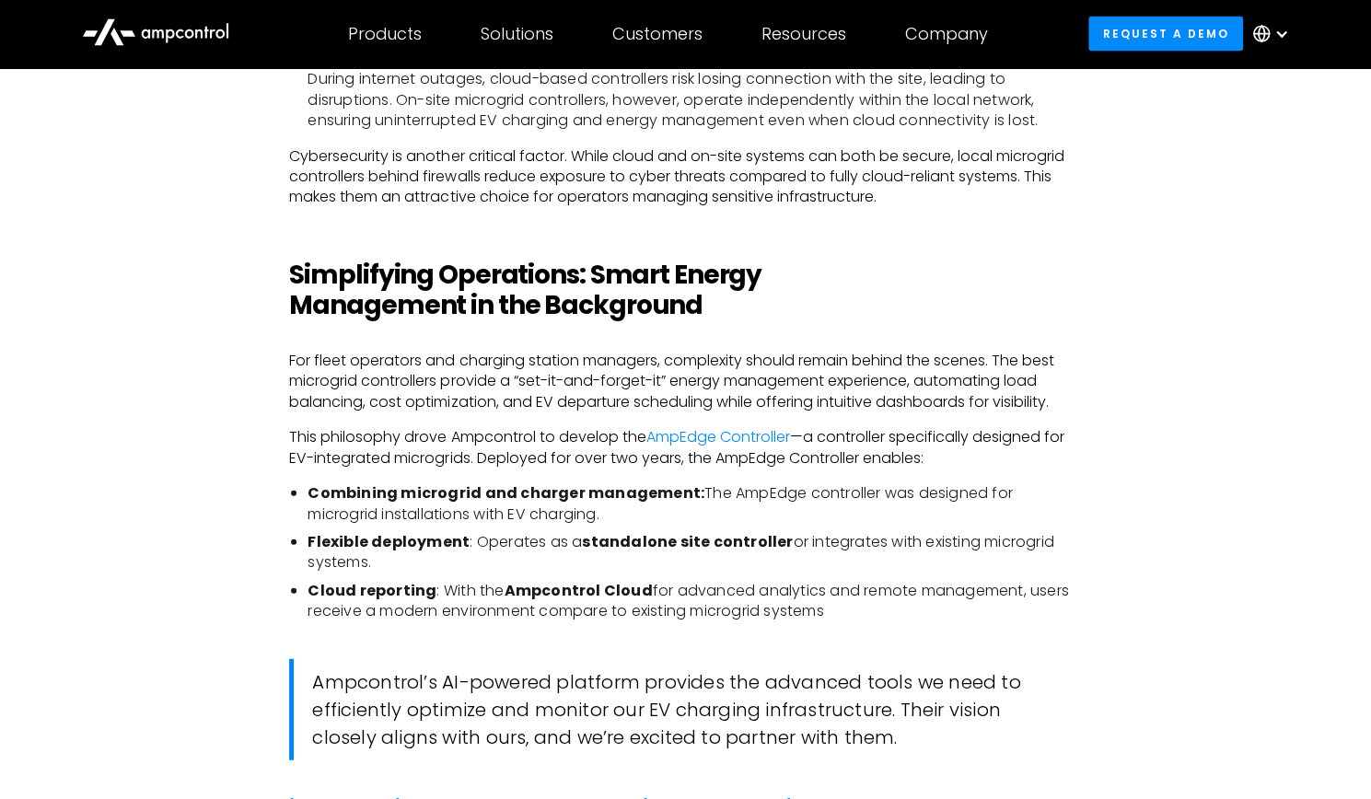
click at [1038, 553] on li "Flexible deployment : Operates as a standalone site controller or integrates wi…" at bounding box center [694, 552] width 773 height 41
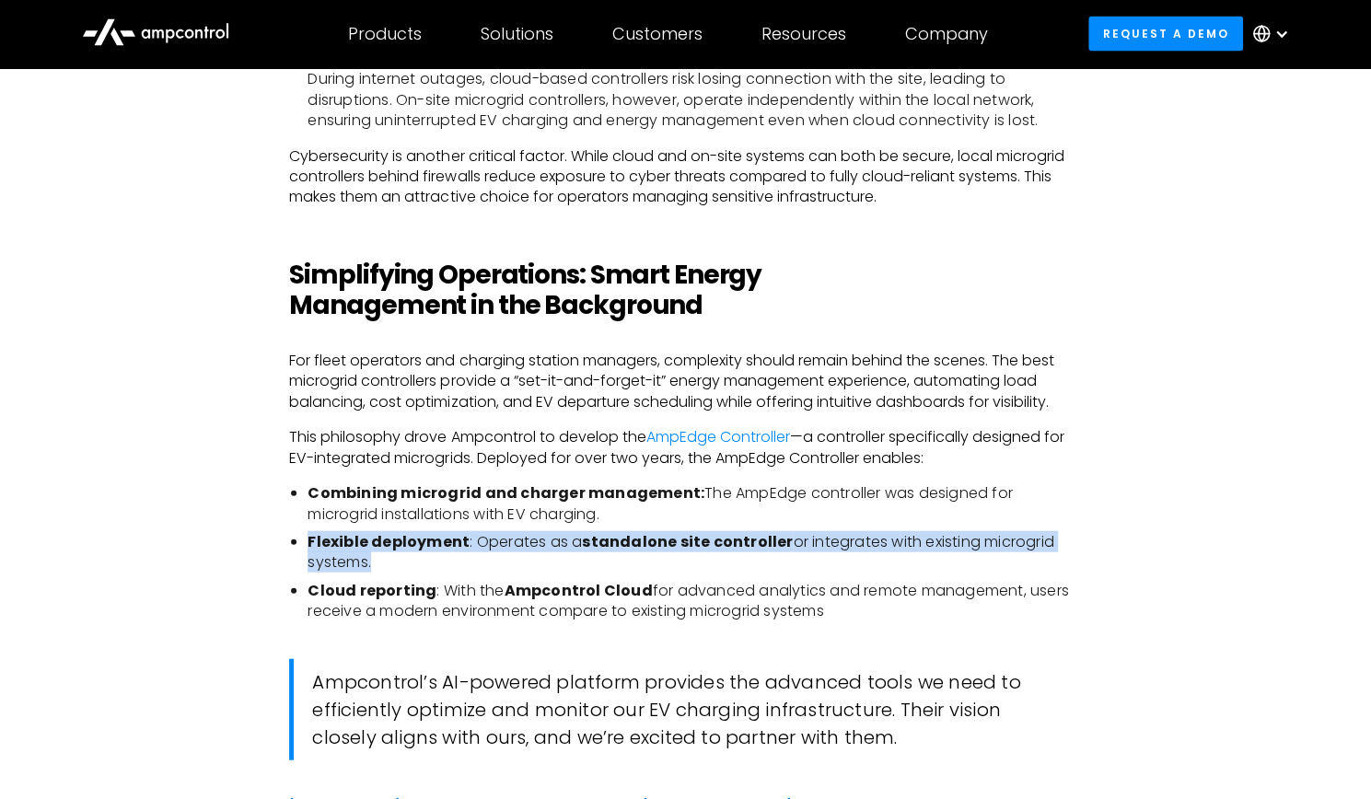
click at [1038, 553] on li "Flexible deployment : Operates as a standalone site controller or integrates wi…" at bounding box center [694, 552] width 773 height 41
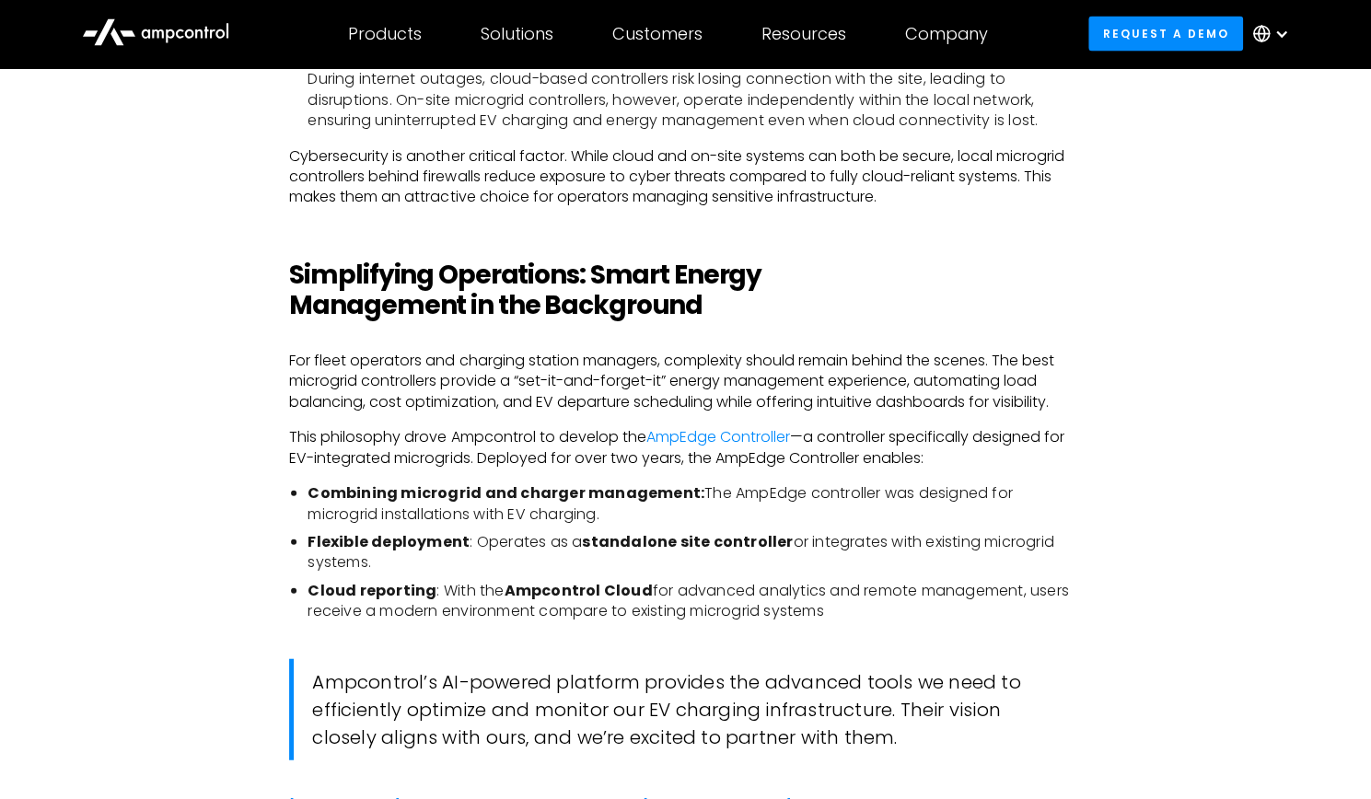
click at [1052, 593] on li "Cloud reporting : With the Ampcontrol Cloud for advanced analytics and remote m…" at bounding box center [694, 601] width 773 height 41
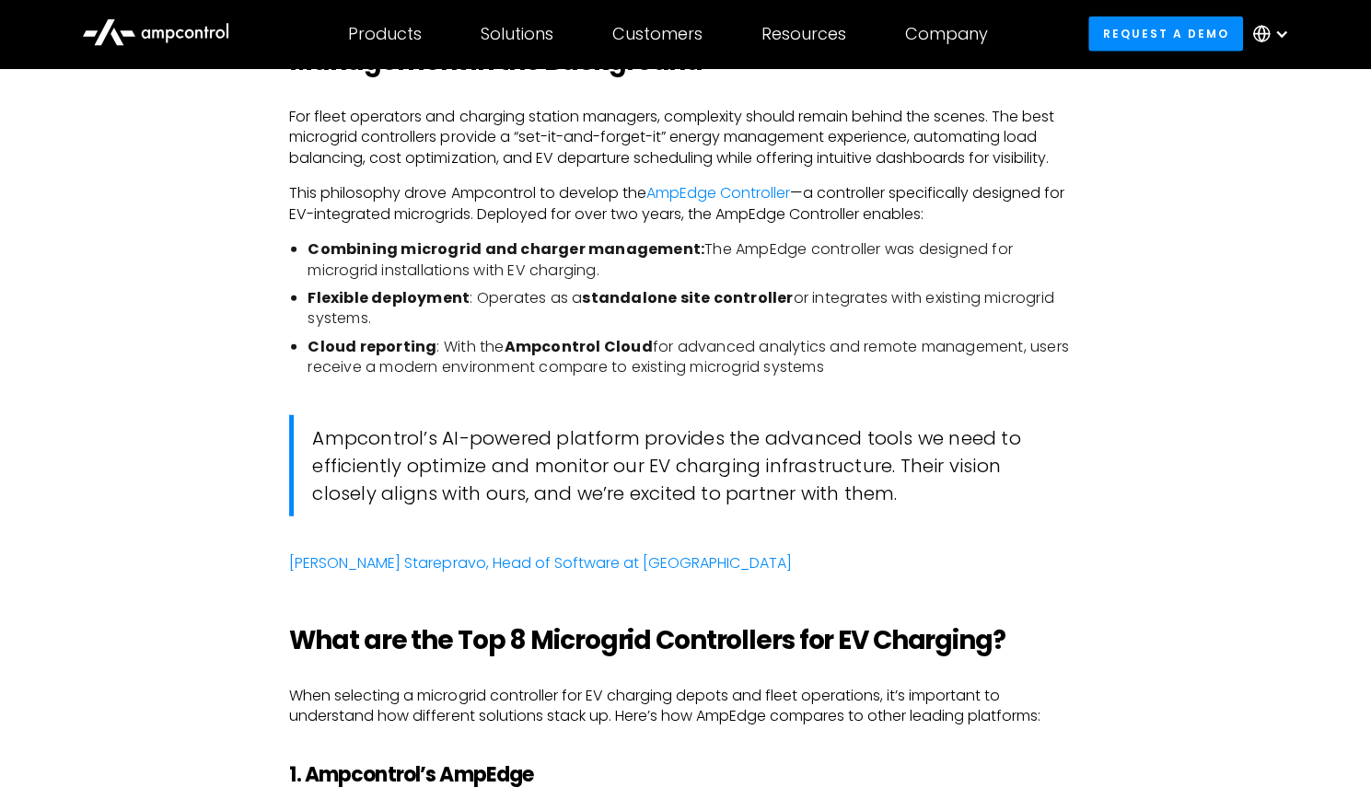
scroll to position [2946, 0]
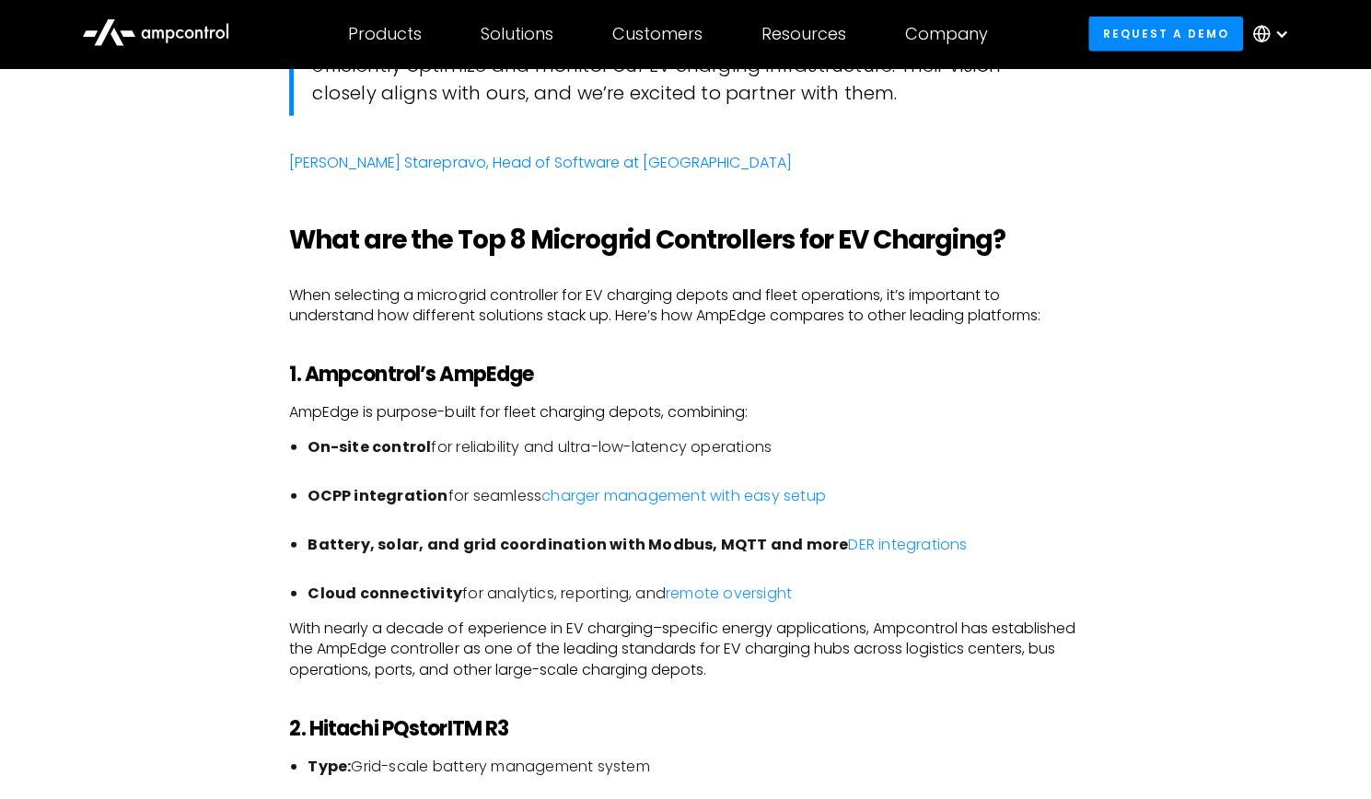
click at [660, 386] on div "As electric vehicle (EV) charging becomes a cornerstone of transportation infra…" at bounding box center [685, 716] width 792 height 5272
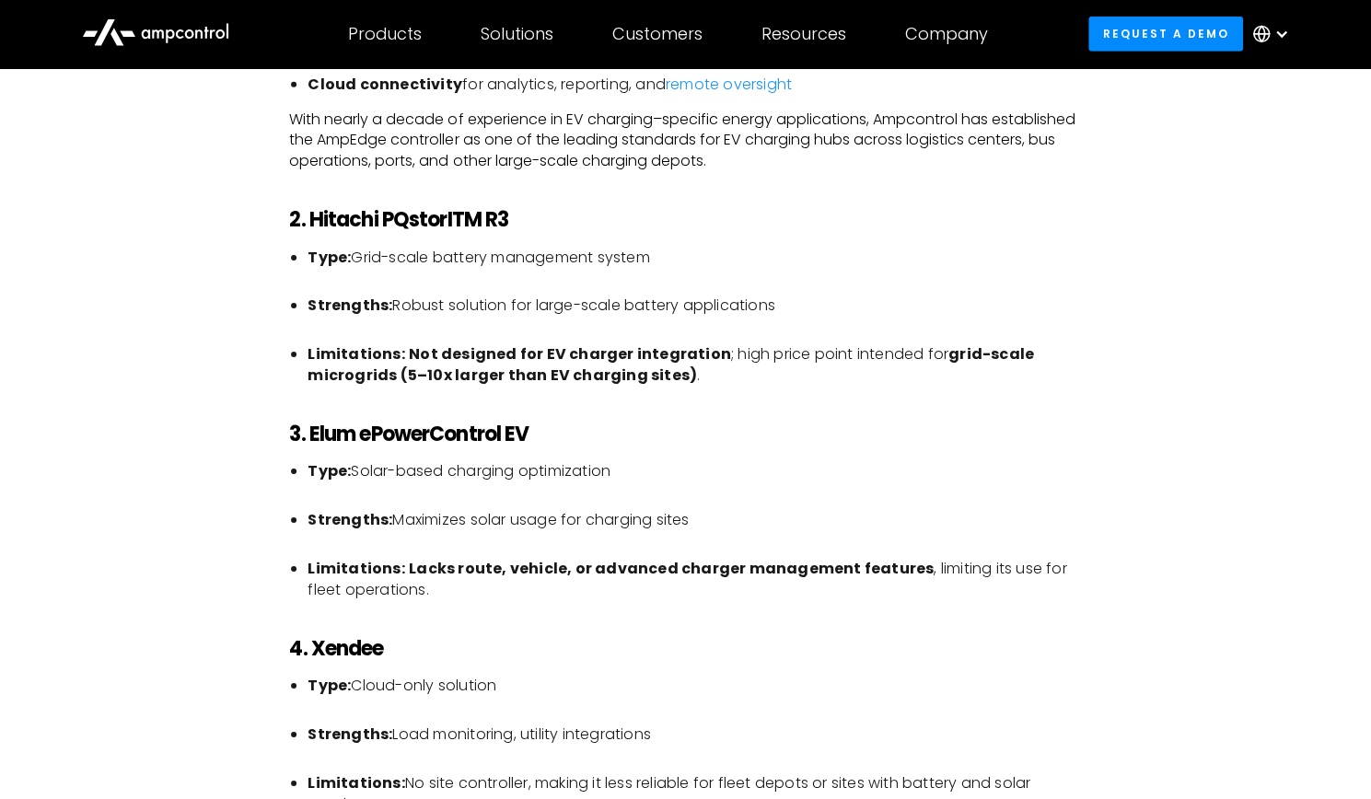
scroll to position [3499, 0]
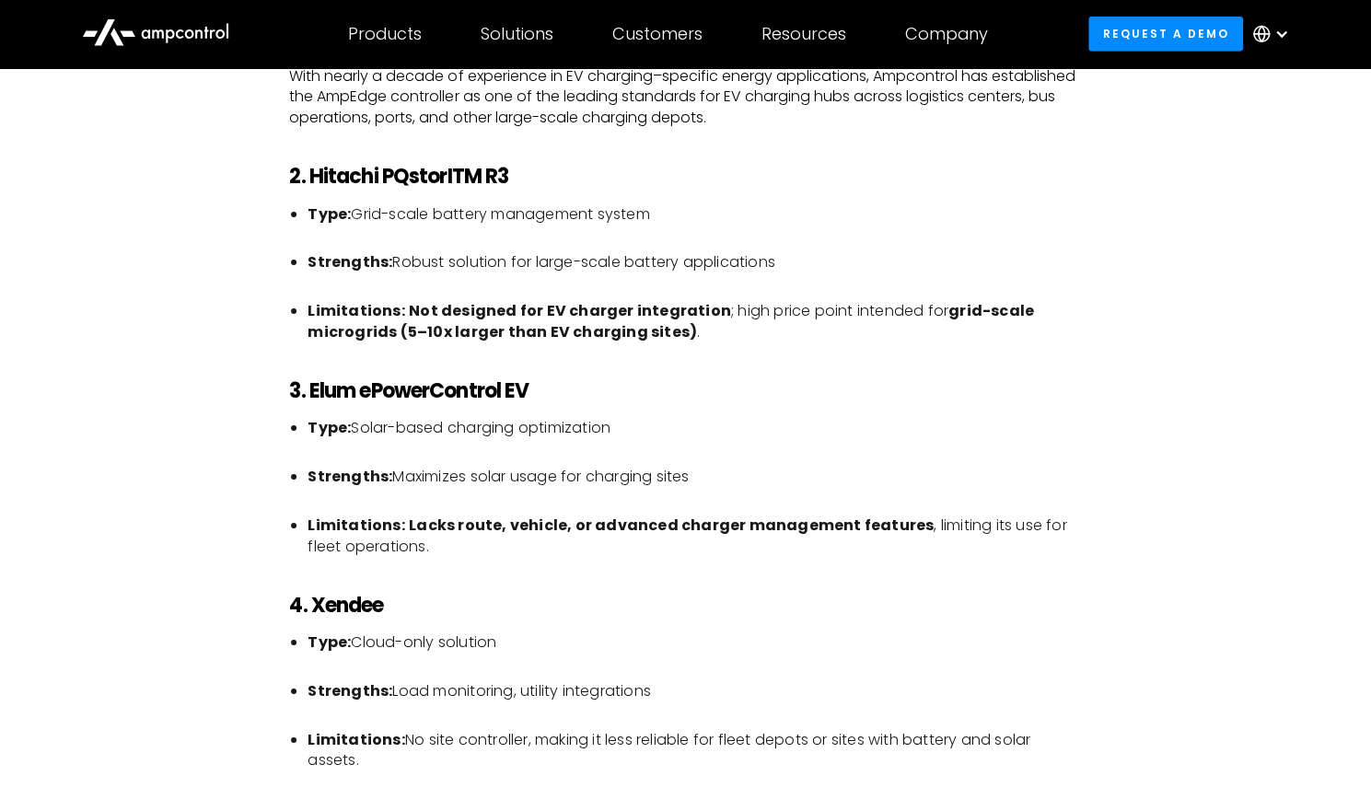
click at [698, 329] on li "Limitations: Not designed for EV charger integration ; high price point intende…" at bounding box center [694, 321] width 773 height 41
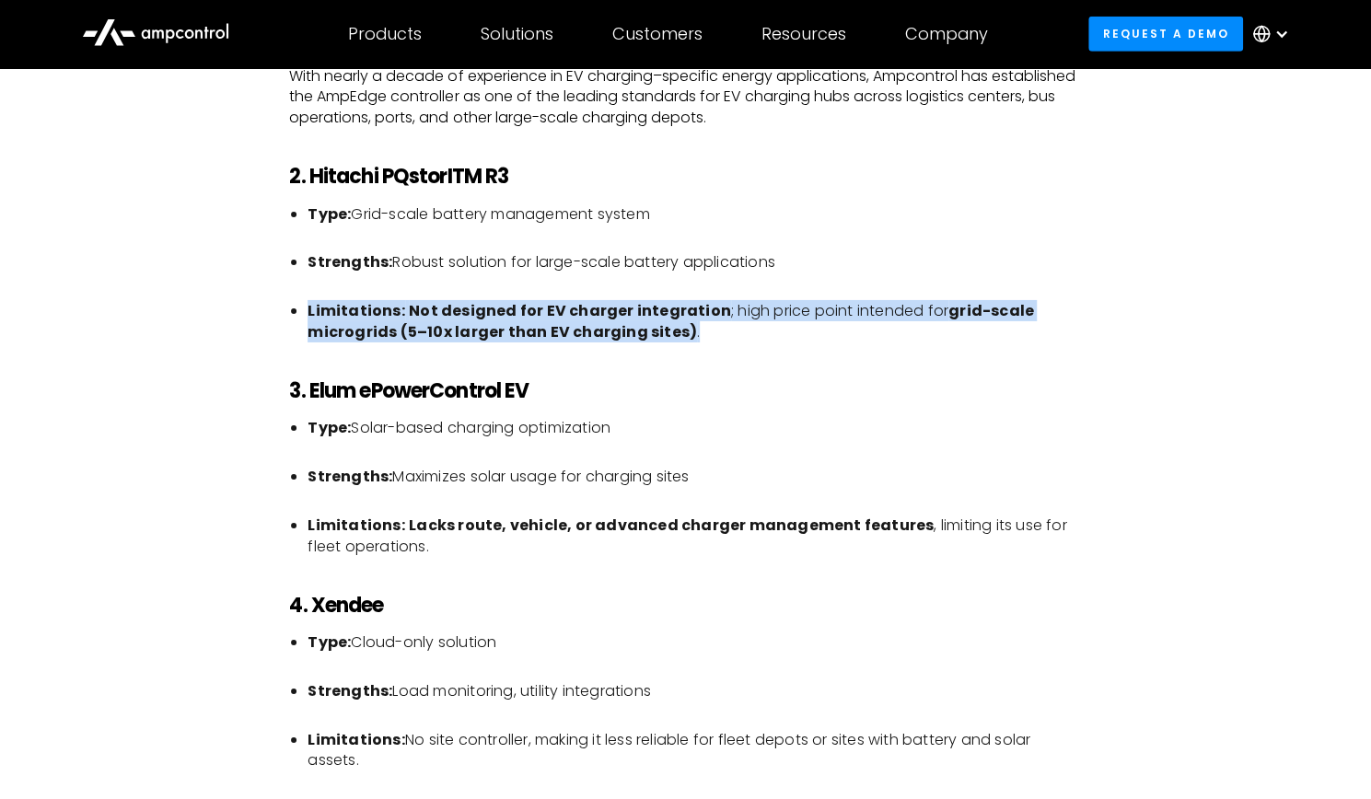
click at [698, 329] on li "Limitations: Not designed for EV charger integration ; high price point intende…" at bounding box center [694, 321] width 773 height 41
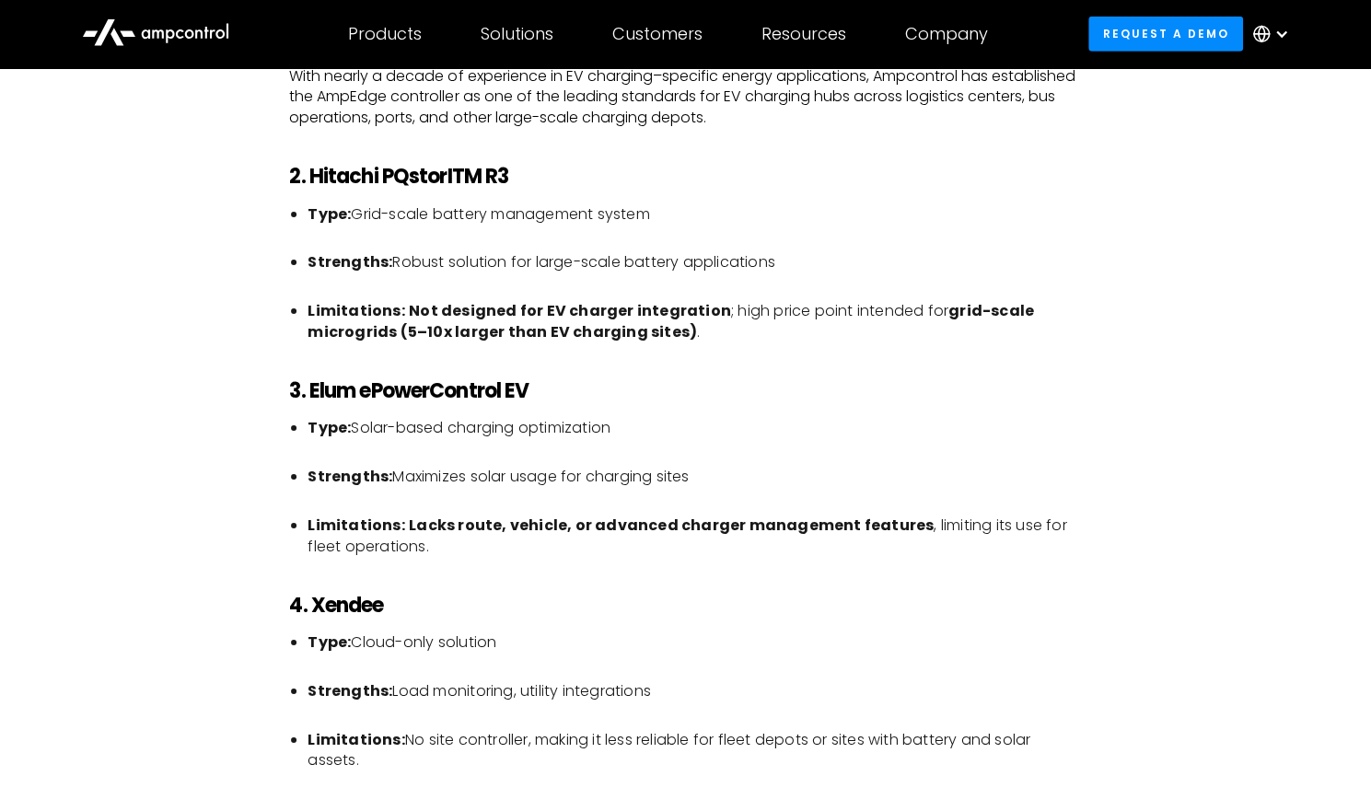
click at [880, 349] on div "As electric vehicle (EV) charging becomes a cornerstone of transportation infra…" at bounding box center [685, 164] width 792 height 5272
click at [657, 291] on li "Strengths: Robust solution for large-scale battery applications" at bounding box center [694, 272] width 773 height 41
click at [704, 320] on li "Limitations: Not designed for EV charger integration ; high price point intende…" at bounding box center [694, 321] width 773 height 41
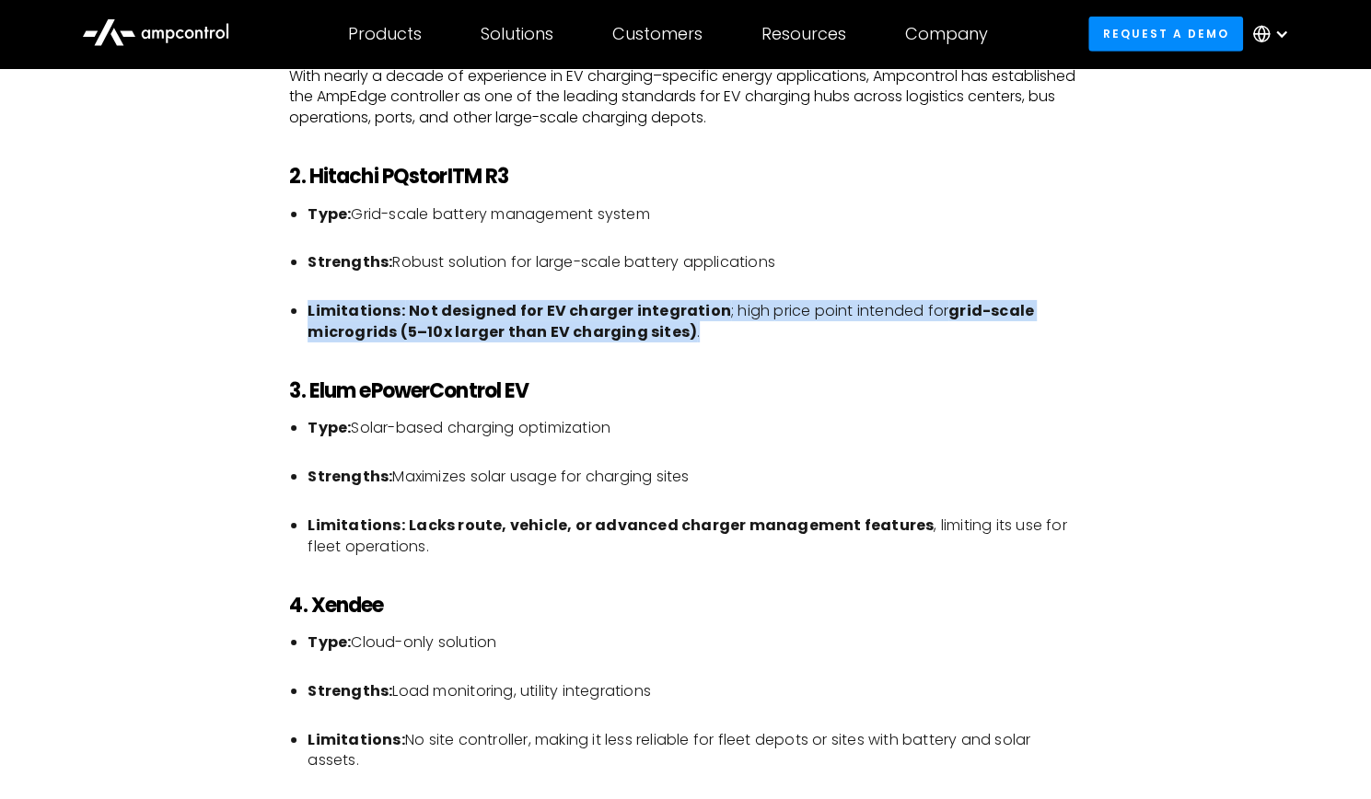
click at [704, 320] on li "Limitations: Not designed for EV charger integration ; high price point intende…" at bounding box center [694, 321] width 773 height 41
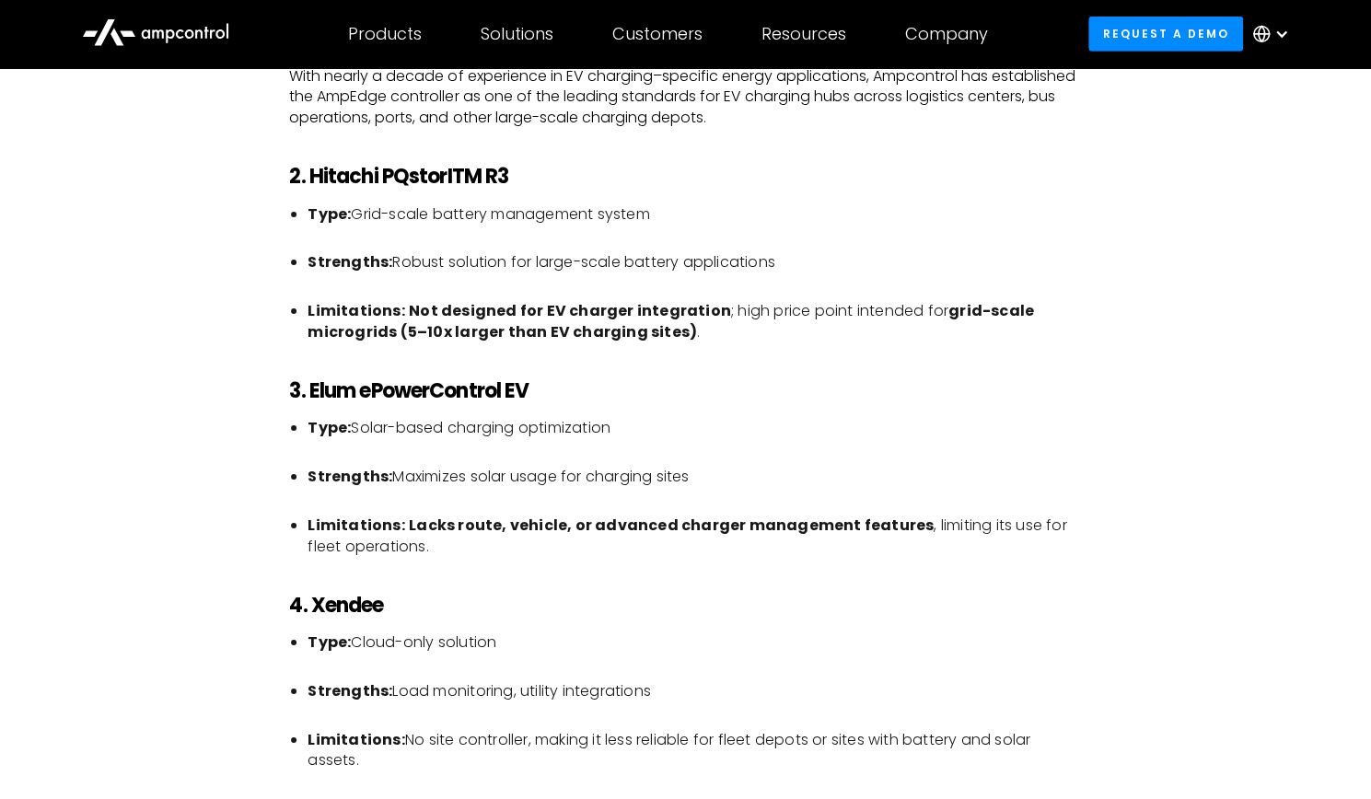
click at [895, 374] on div "As electric vehicle (EV) charging becomes a cornerstone of transportation infra…" at bounding box center [685, 164] width 792 height 5272
click at [755, 319] on li "Limitations: Not designed for EV charger integration ; high price point intende…" at bounding box center [694, 321] width 773 height 41
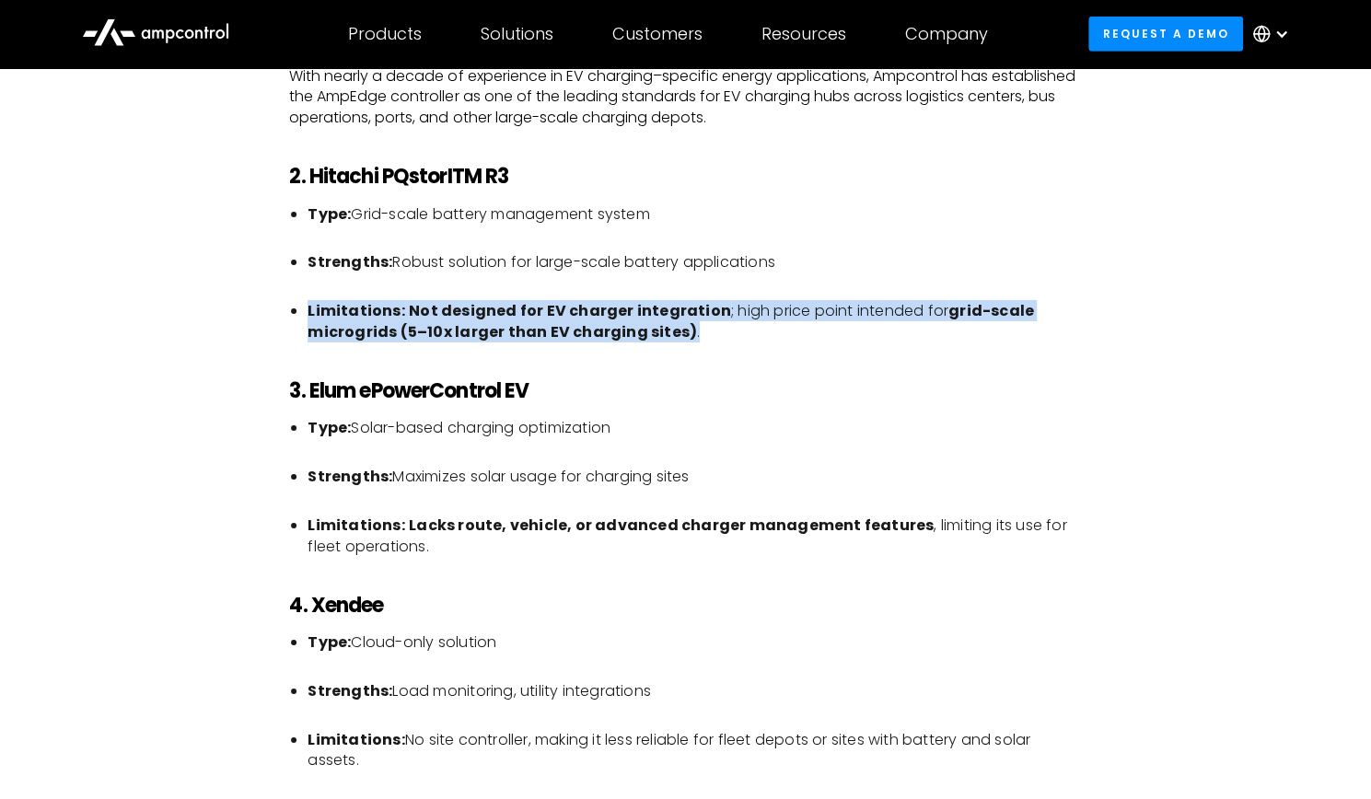
click at [755, 319] on li "Limitations: Not designed for EV charger integration ; high price point intende…" at bounding box center [694, 321] width 773 height 41
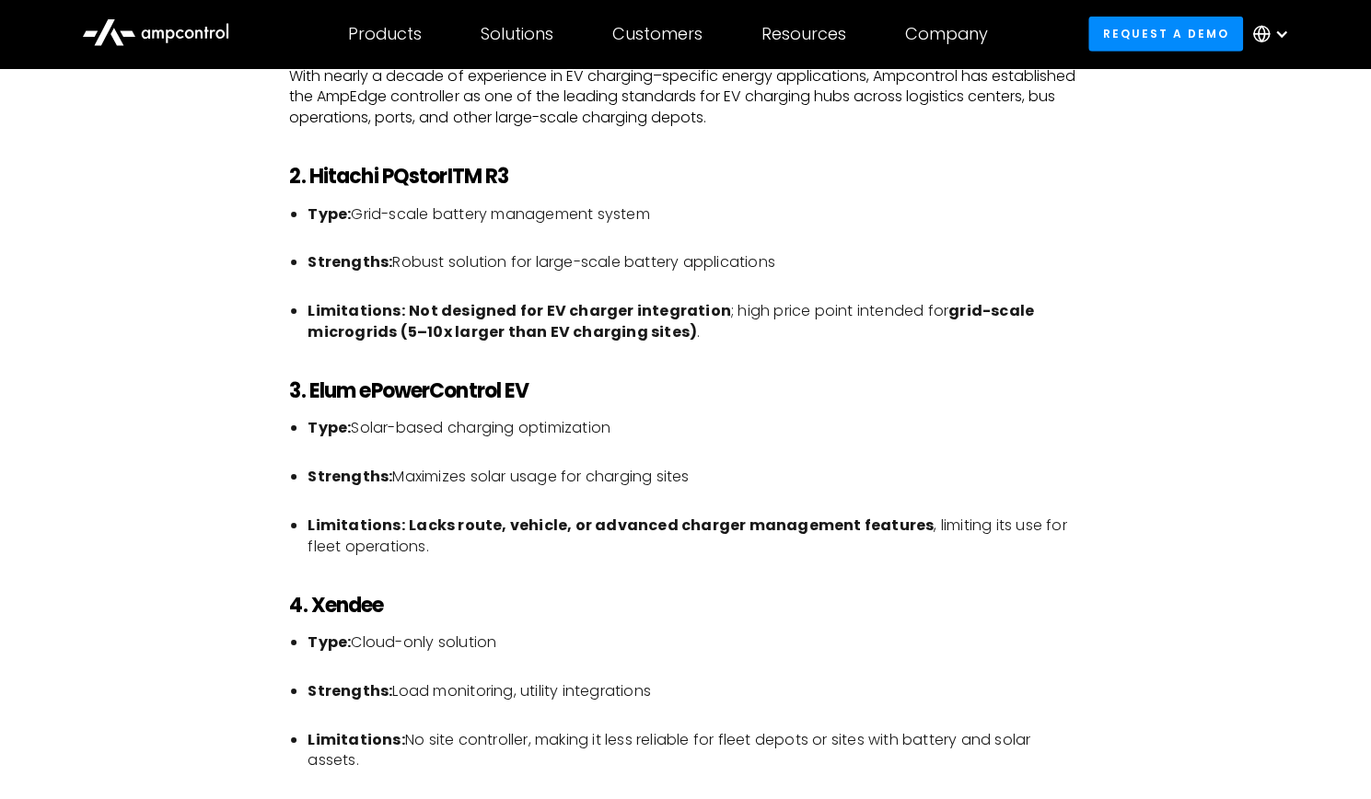
click at [946, 365] on div "As electric vehicle (EV) charging becomes a cornerstone of transportation infra…" at bounding box center [685, 164] width 792 height 5272
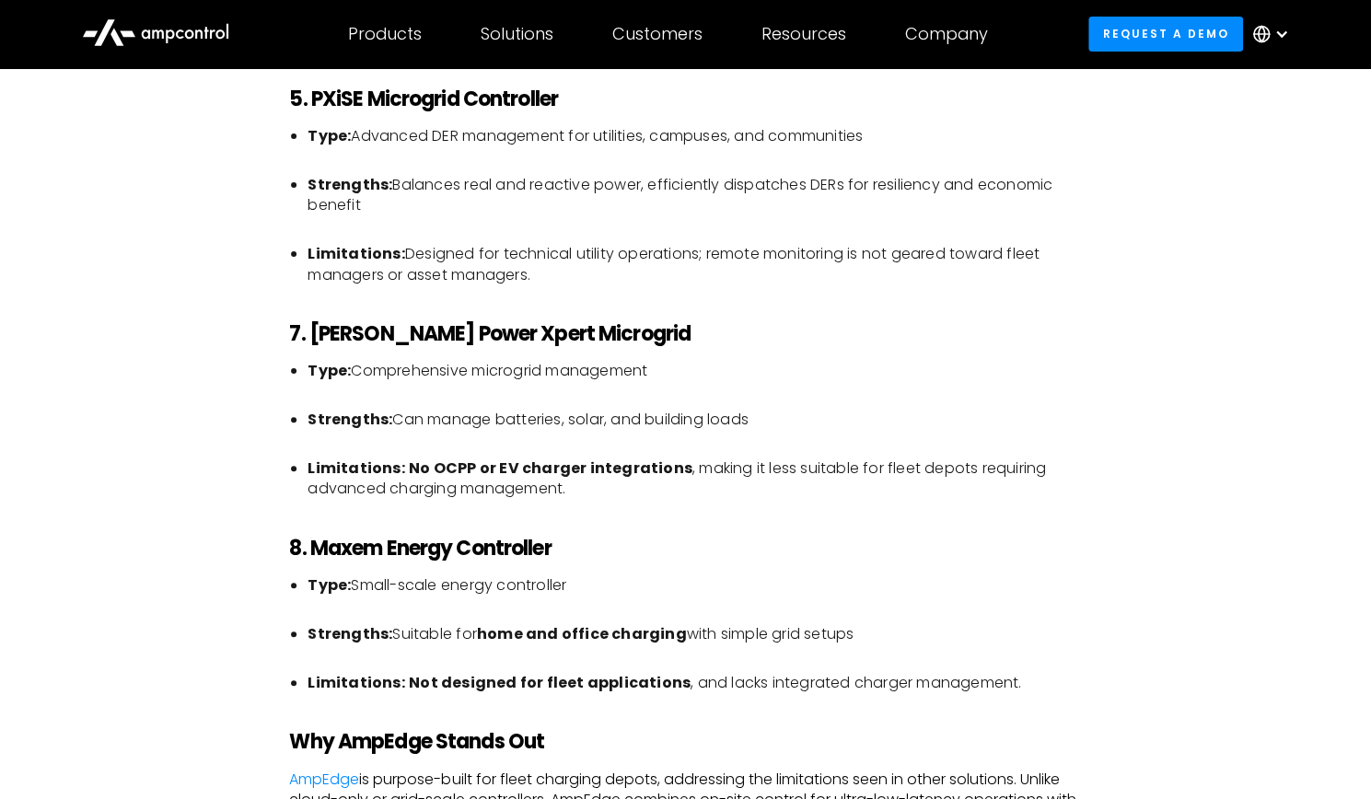
scroll to position [4327, 0]
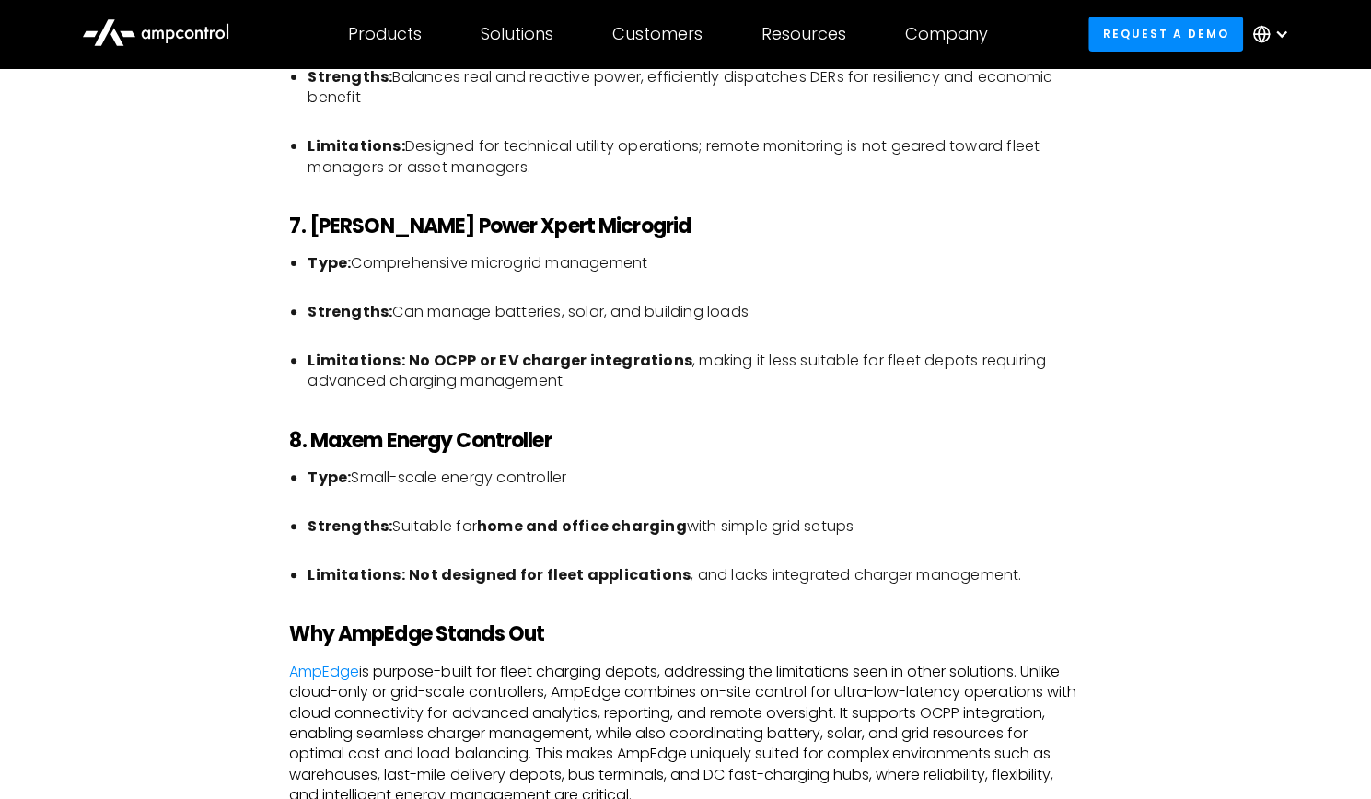
drag, startPoint x: 731, startPoint y: 249, endPoint x: 940, endPoint y: 529, distance: 350.1
click at [941, 529] on li "Strengths: Suitable for home and office charging with simple grid setups" at bounding box center [694, 537] width 773 height 41
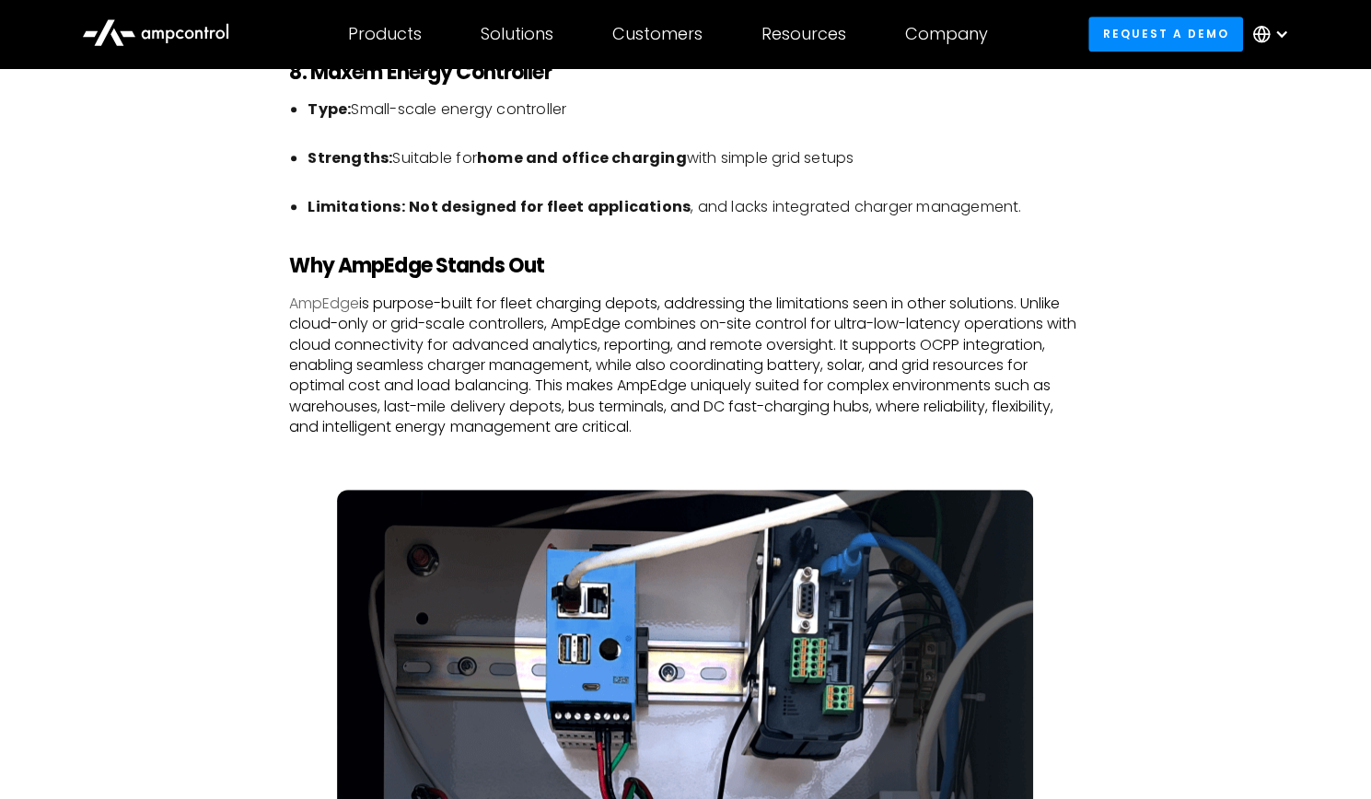
click at [334, 305] on link "AmpEdge" at bounding box center [324, 303] width 70 height 21
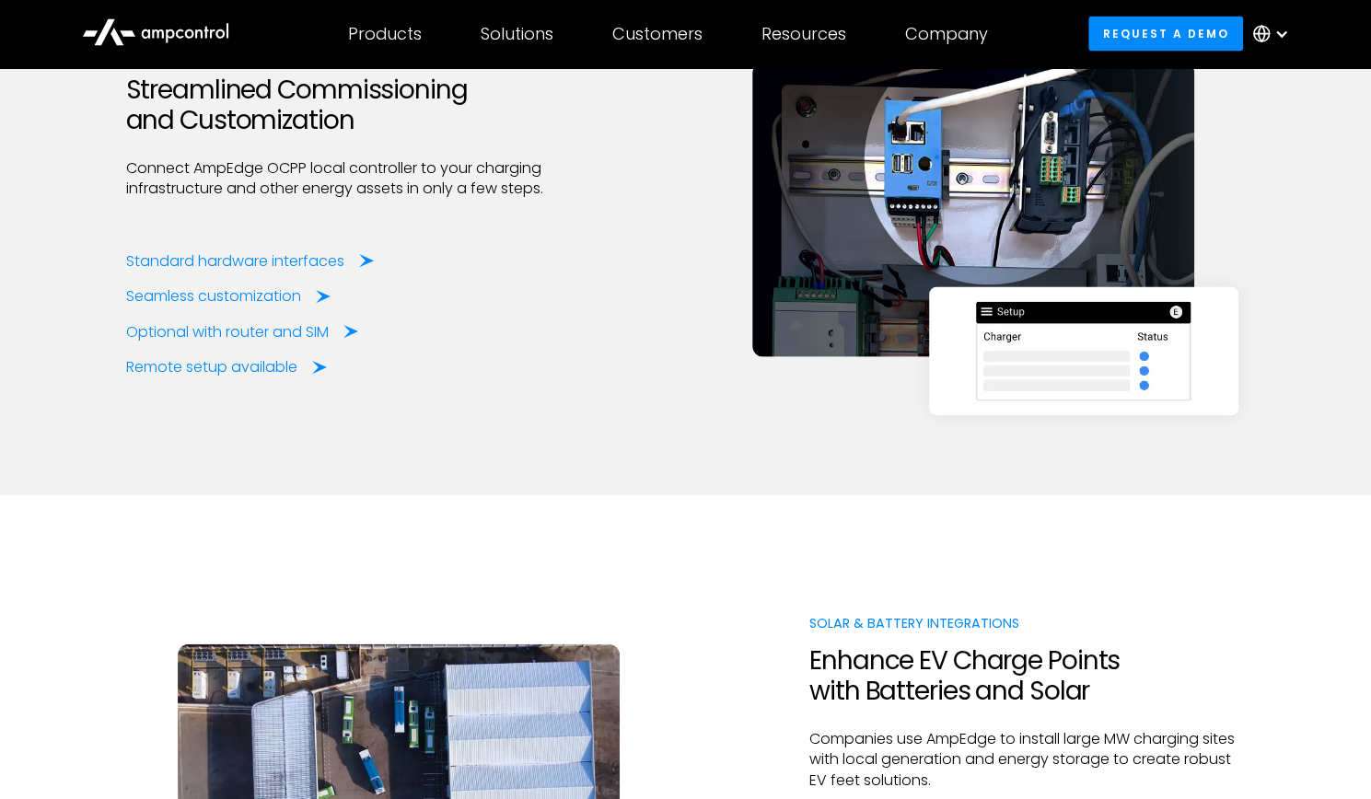
scroll to position [2210, 0]
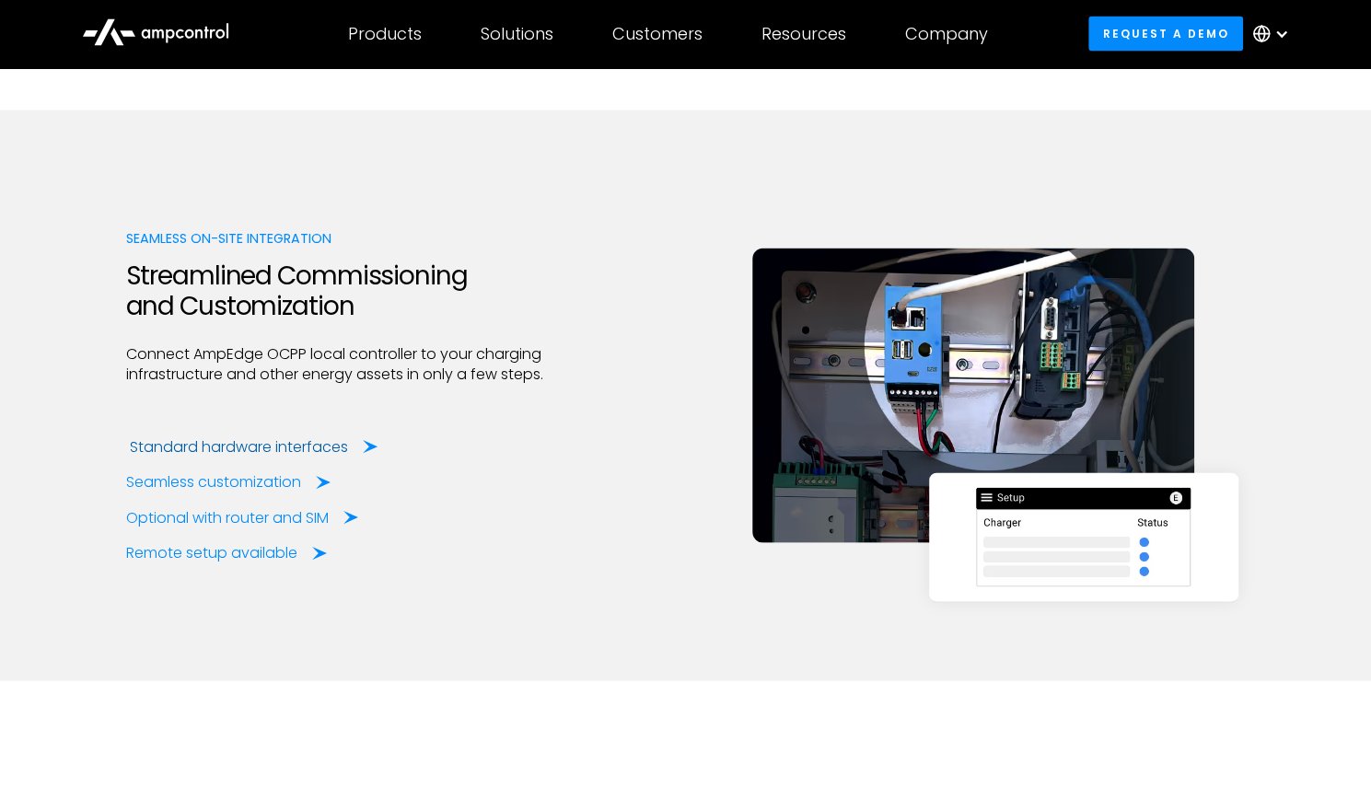
click at [287, 447] on div "Standard hardware interfaces" at bounding box center [239, 447] width 218 height 20
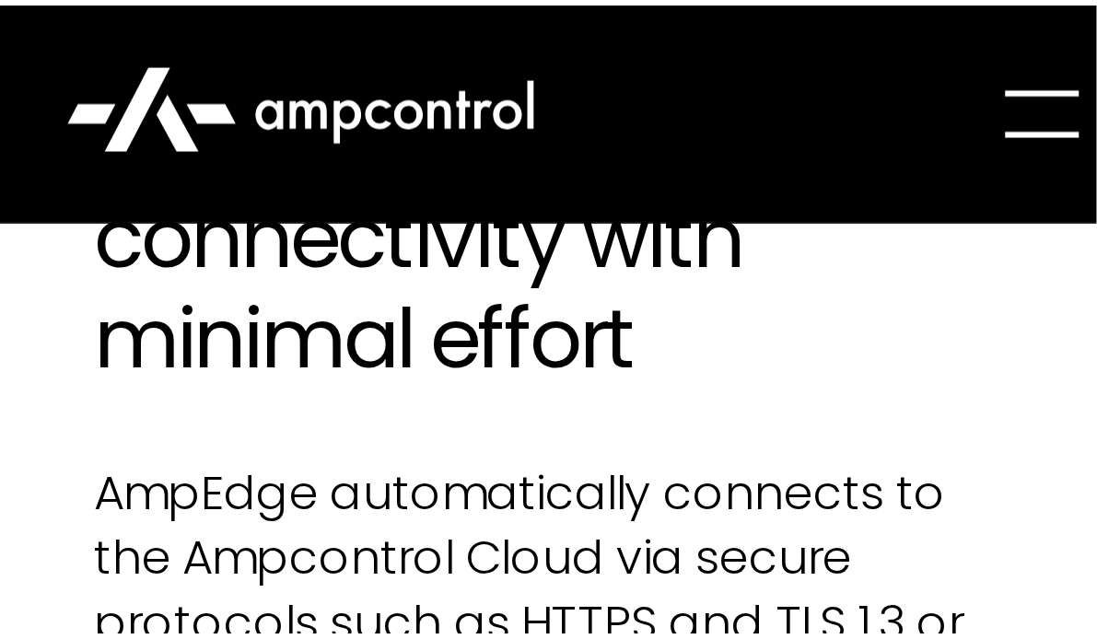
scroll to position [2854, 0]
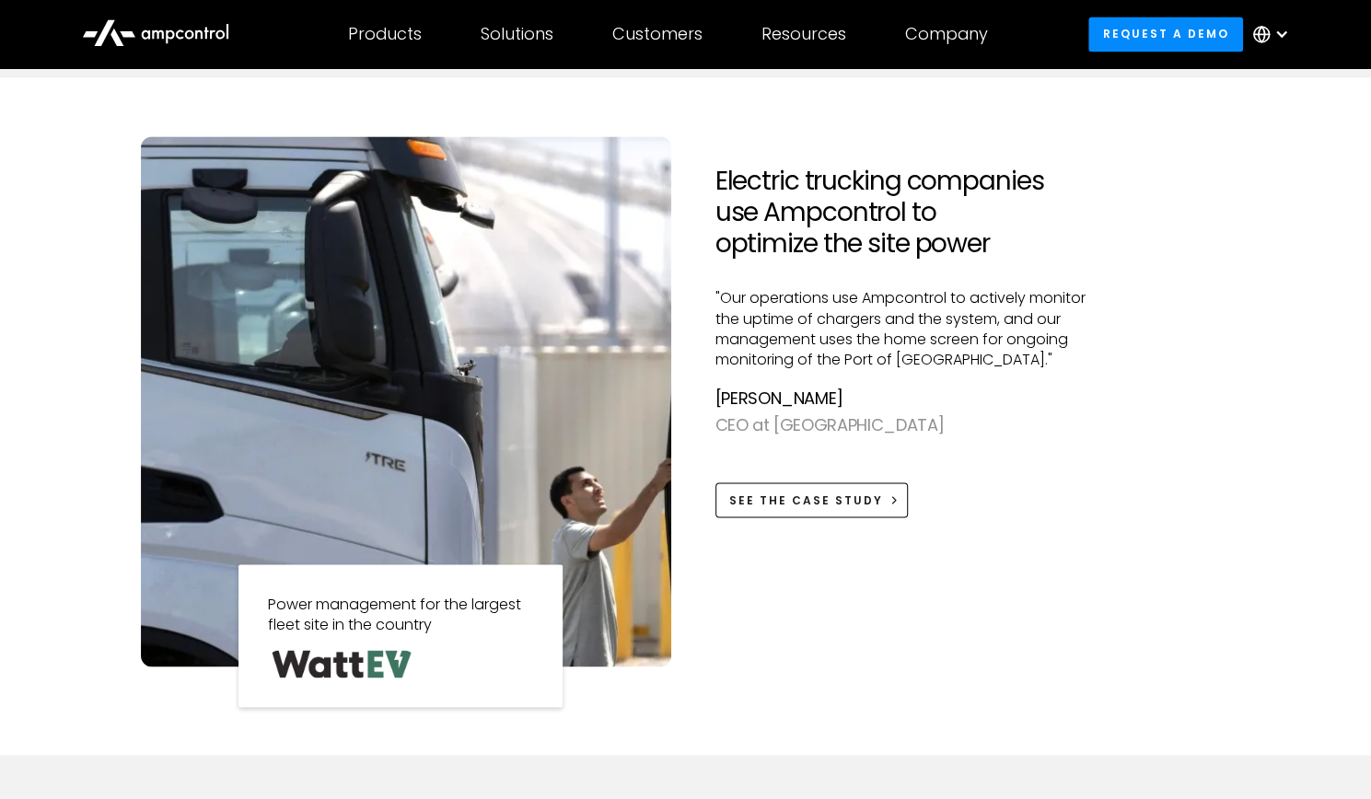
scroll to position [2394, 0]
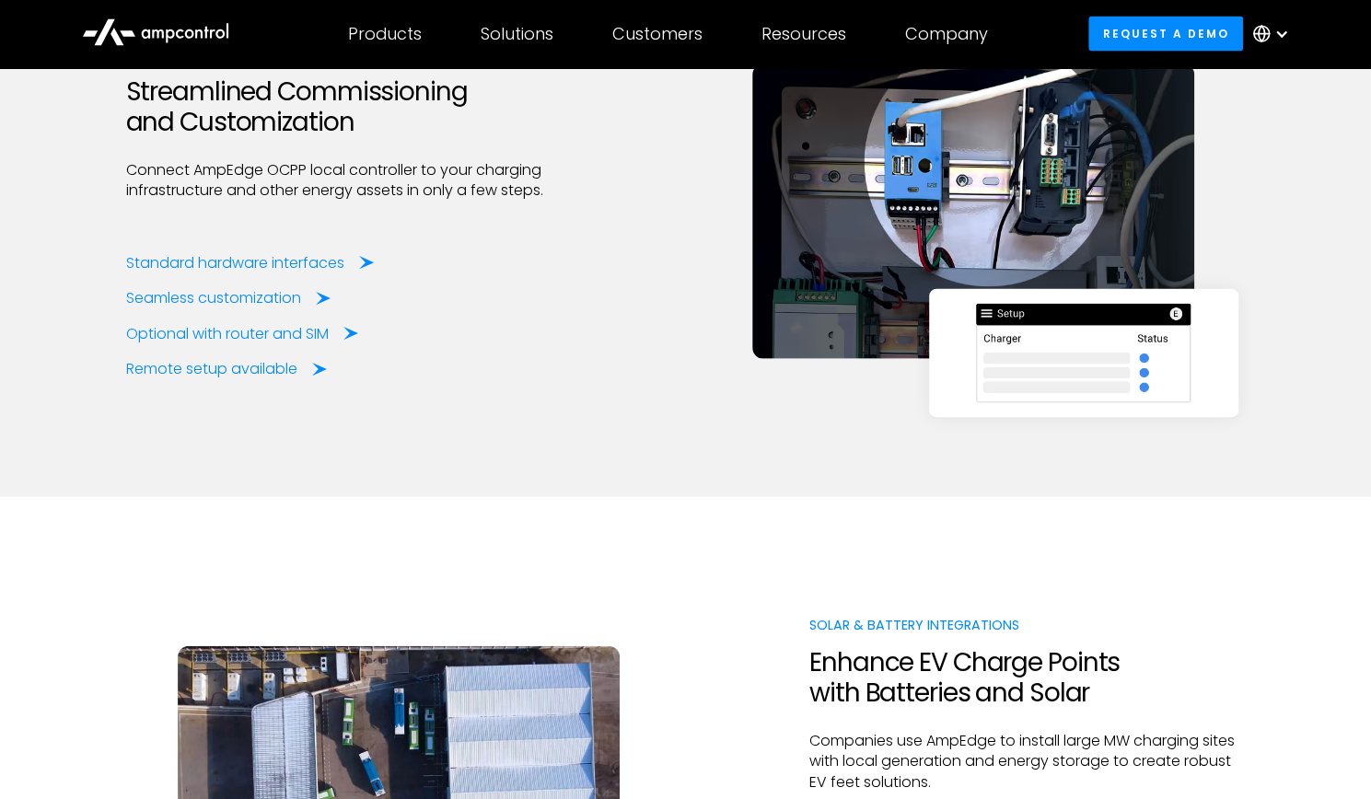
click at [1361, 273] on div "Seamless on-site Integration Streamlined Commissioning and Customization Connec…" at bounding box center [685, 211] width 1371 height 571
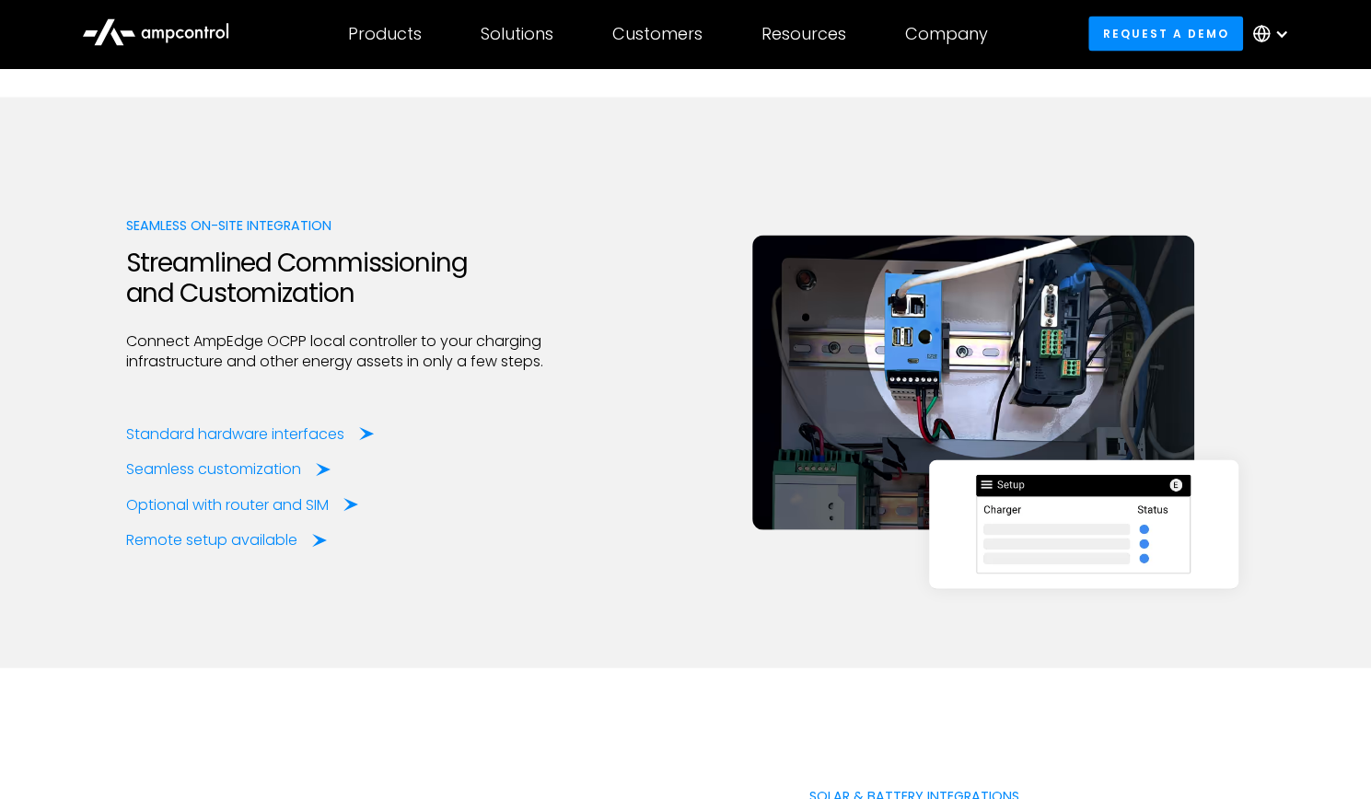
scroll to position [2210, 0]
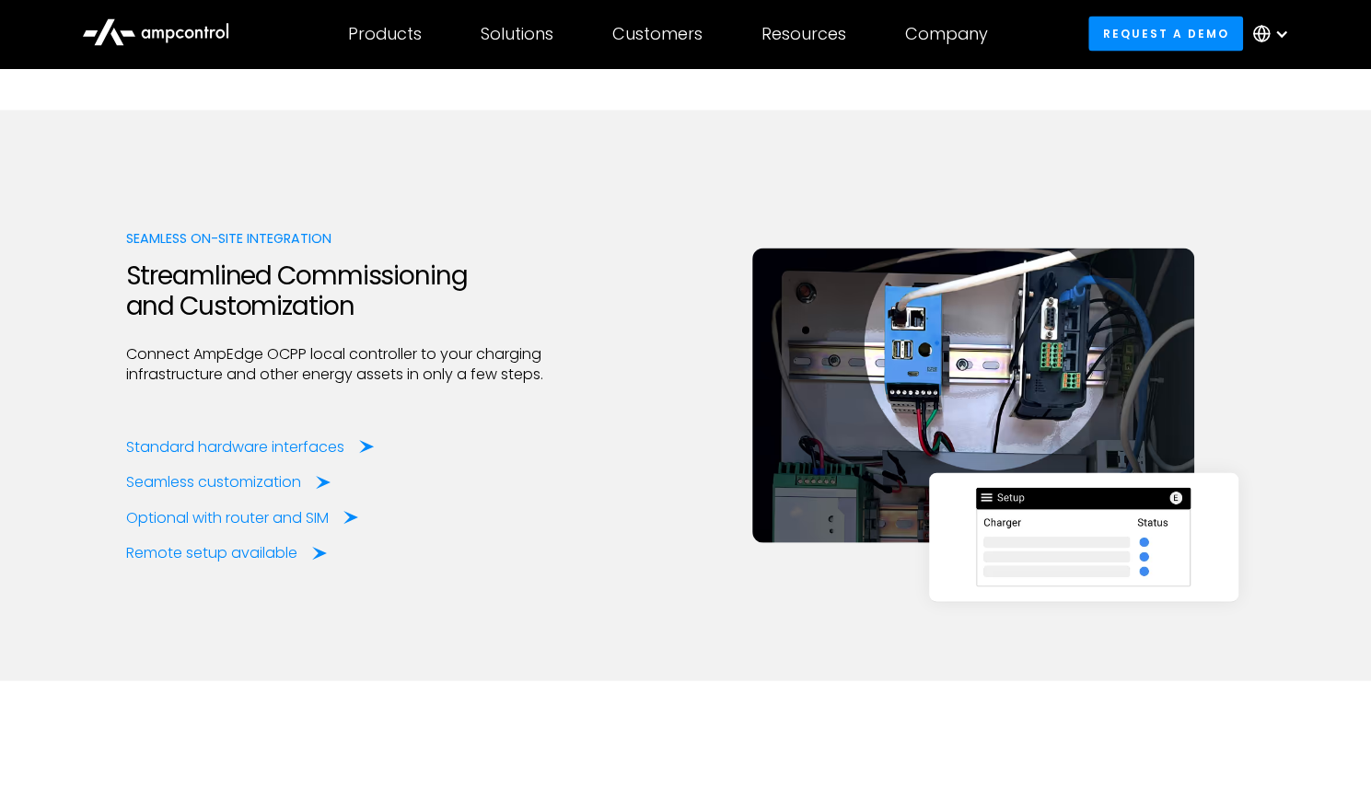
click at [1068, 417] on img at bounding box center [973, 396] width 442 height 295
click at [1222, 409] on div "Seamless on-site Integration Streamlined Commissioning and Customization Connec…" at bounding box center [686, 395] width 1120 height 335
click at [613, 319] on div "Seamless on-site Integration Streamlined Commissioning and Customization Connec…" at bounding box center [686, 395] width 1120 height 335
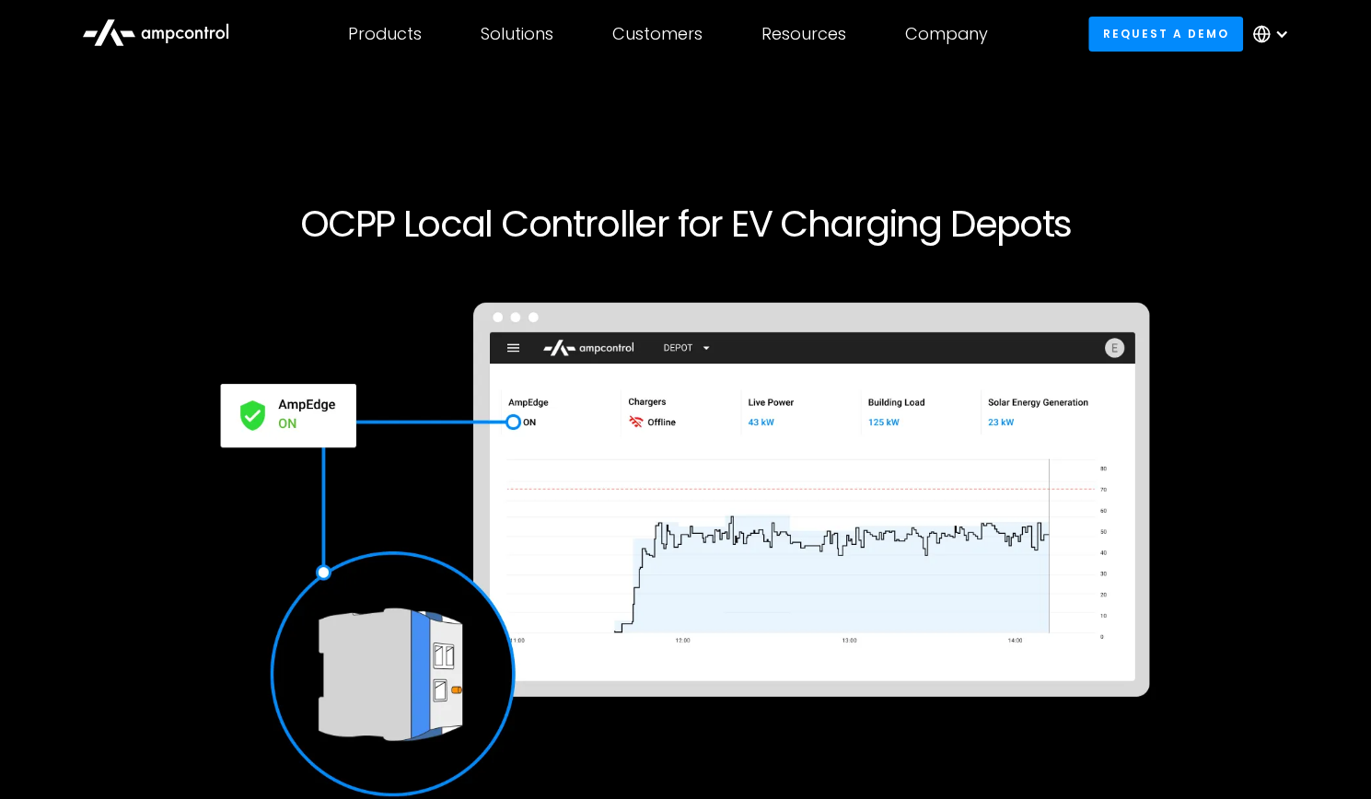
scroll to position [0, 0]
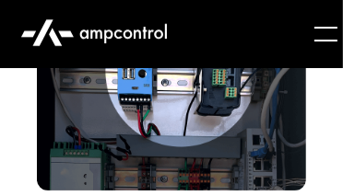
scroll to position [8000, 0]
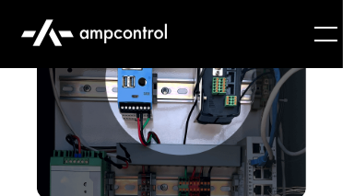
click at [145, 116] on img at bounding box center [171, 109] width 269 height 179
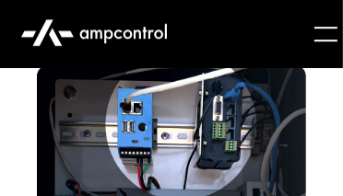
scroll to position [7954, 0]
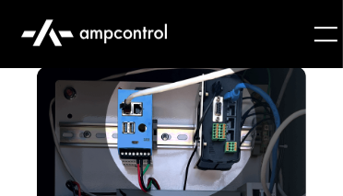
click at [145, 165] on img at bounding box center [171, 155] width 269 height 179
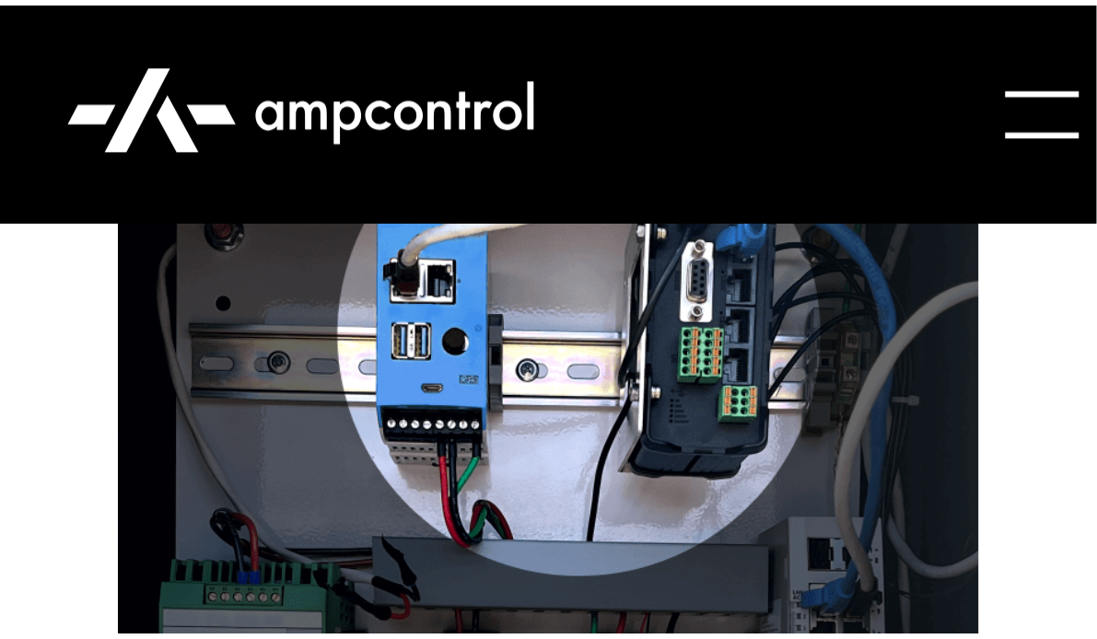
scroll to position [7977, 0]
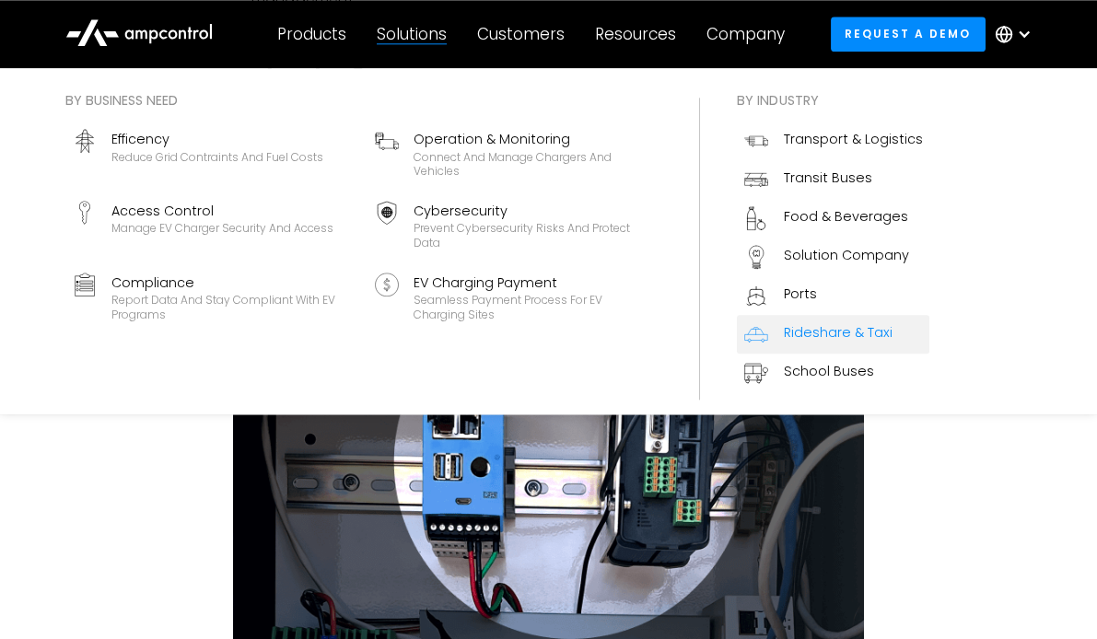
scroll to position [5431, 0]
